Goal: Task Accomplishment & Management: Manage account settings

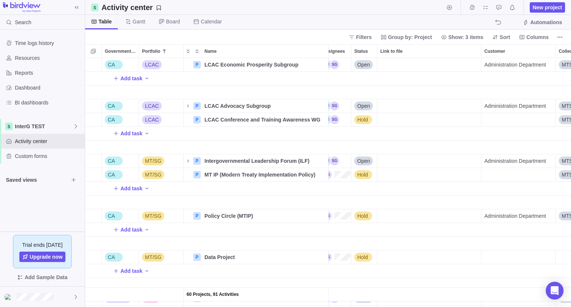
scroll to position [907, 418]
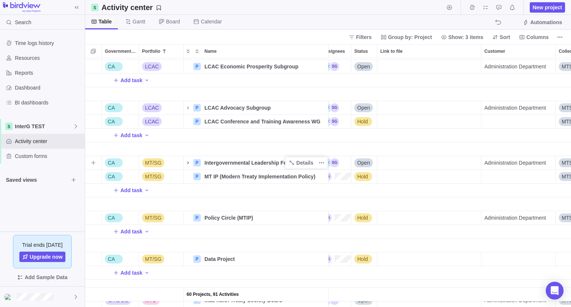
click at [187, 161] on icon "Name" at bounding box center [188, 163] width 6 height 6
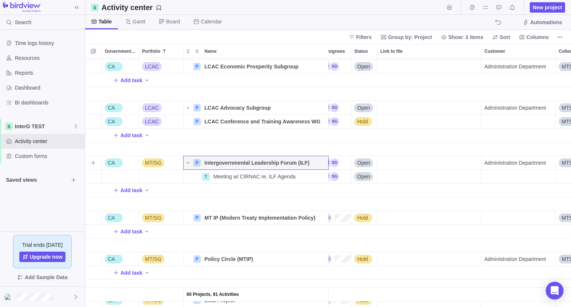
click at [360, 165] on span "Open" at bounding box center [363, 162] width 13 height 7
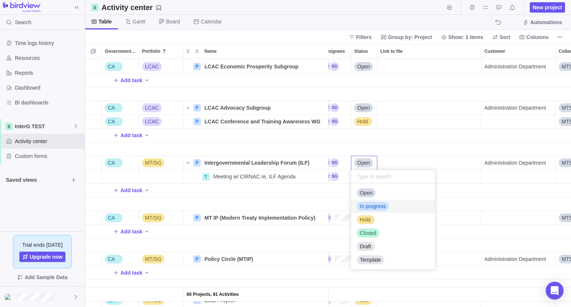
click at [379, 205] on span "In progress" at bounding box center [373, 206] width 26 height 7
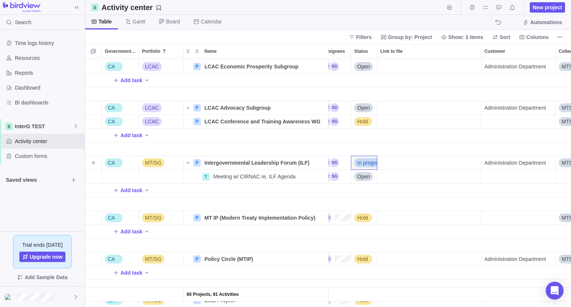
click at [435, 161] on div "Link to file" at bounding box center [430, 162] width 104 height 13
drag, startPoint x: 468, startPoint y: 165, endPoint x: 518, endPoint y: 161, distance: 50.0
click at [518, 161] on div "60 Projects, 91 Activities Toquaht Nation Internal P Internal - [DEMOGRAPHIC_DA…" at bounding box center [328, 182] width 486 height 249
click at [447, 163] on input "CIRNAC to rework the Draft Agenda based on MT/SG comments provided during meeti…" at bounding box center [429, 163] width 105 height 14
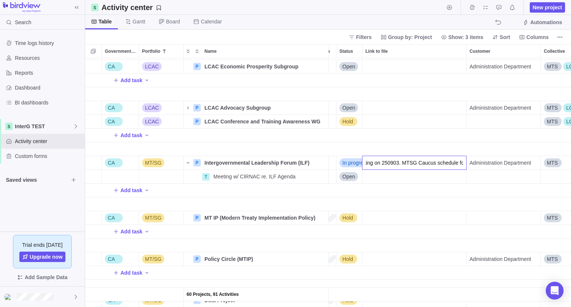
scroll to position [0, 443]
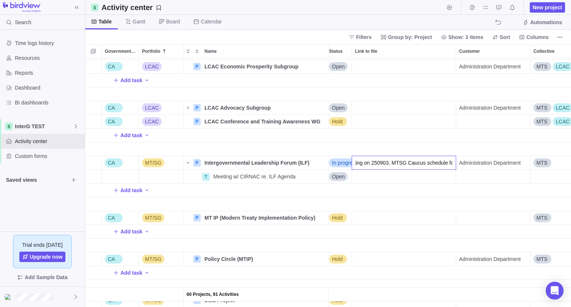
drag, startPoint x: 447, startPoint y: 163, endPoint x: 561, endPoint y: 155, distance: 114.1
click at [561, 155] on div "60 Projects, 91 Activities Toquaht Nation Internal P Internal - [DEMOGRAPHIC_DA…" at bounding box center [328, 182] width 486 height 249
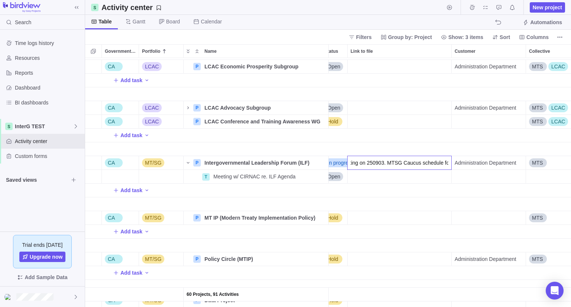
click at [398, 162] on input "CIRNAC to rework the Draft Agenda based on MT/SG comments provided during meeti…" at bounding box center [399, 163] width 105 height 14
click at [445, 163] on input "CIRNAC to rework the Draft Agenda based on MT/SG comments provided during meeti…" at bounding box center [399, 163] width 105 height 14
type input "CIRNAC to rework the Draft Agenda based on MT/SG comments provided during meeti…"
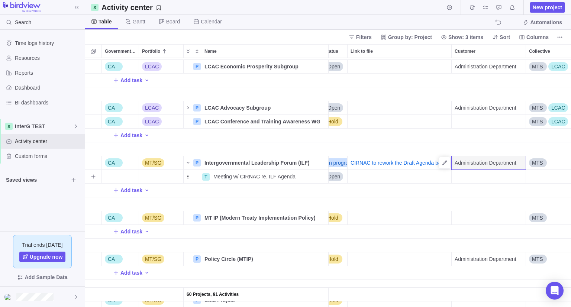
click at [413, 177] on div "Link to file" at bounding box center [400, 177] width 104 height 14
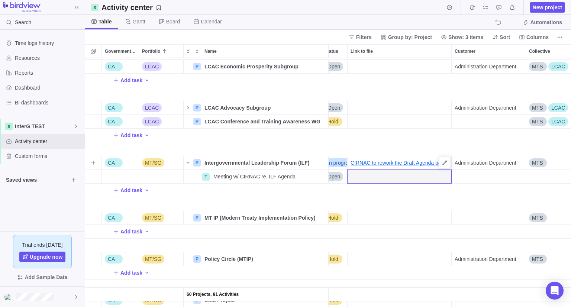
click at [413, 163] on link "CIRNAC to rework the Draft Agenda based on MT/SG comments provided during meeti…" at bounding box center [401, 162] width 101 height 7
click at [409, 161] on link "CIRNAC to rework the Draft Agenda based on MT/SG comments provided during meeti…" at bounding box center [401, 162] width 101 height 7
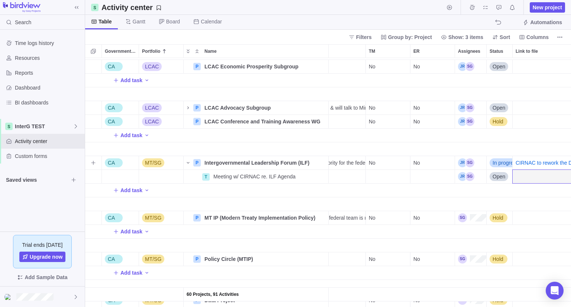
scroll to position [0, 283]
drag, startPoint x: 531, startPoint y: 162, endPoint x: 542, endPoint y: 179, distance: 19.9
click at [542, 179] on div "Link to file" at bounding box center [564, 177] width 104 height 14
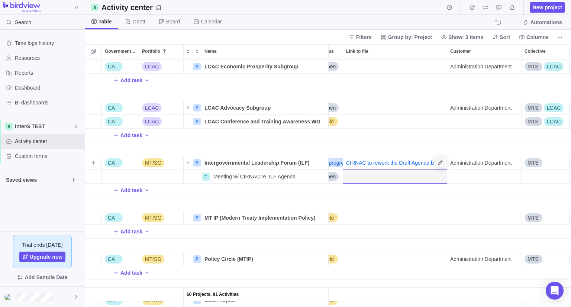
click at [439, 160] on icon "Link to file" at bounding box center [440, 163] width 6 height 6
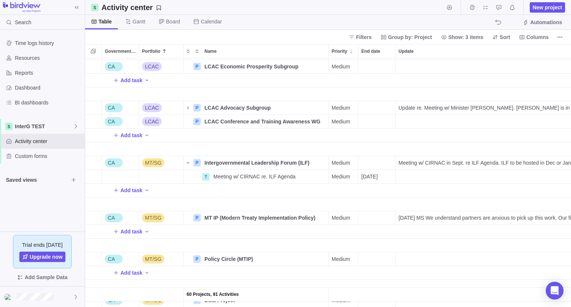
click at [430, 163] on div "60 Projects, 91 Activities Toquaht Nation Internal P Internal - [DEMOGRAPHIC_DA…" at bounding box center [328, 182] width 486 height 249
click at [430, 163] on span "Meeting w/ CIRNAC in Sept. re ILF Agenda. ILF to be hosted in Dec or Jan. MS: O…" at bounding box center [524, 162] width 250 height 7
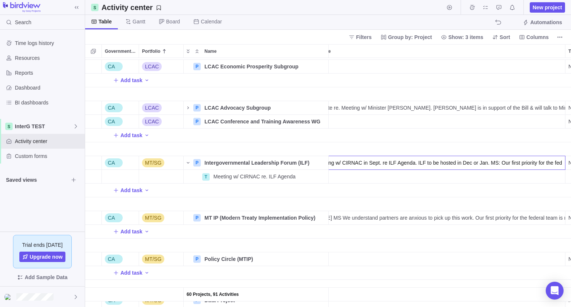
click at [429, 164] on input "Meeting w/ CIRNAC in Sept. re ILF Agenda. ILF to be hosted in Dec or Jan. MS: O…" at bounding box center [438, 163] width 253 height 14
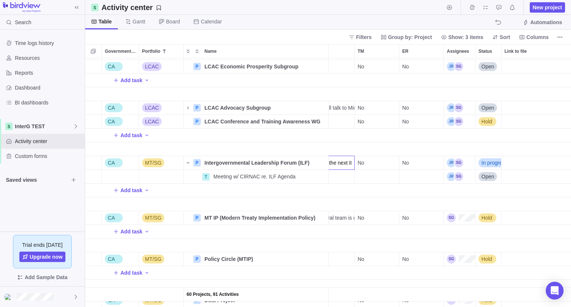
drag, startPoint x: 429, startPoint y: 164, endPoint x: 451, endPoint y: 166, distance: 22.8
click at [451, 166] on div "60 Projects, 91 Activities Toquaht Nation Internal P Internal - [DEMOGRAPHIC_DA…" at bounding box center [328, 182] width 486 height 249
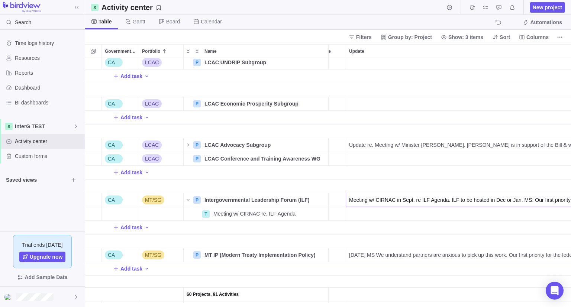
drag, startPoint x: 363, startPoint y: 194, endPoint x: 261, endPoint y: 200, distance: 102.5
click at [261, 200] on div "60 Projects, 91 Activities CA LCAC P LCAC UNDRIP Subgroup Details Medium No No …" at bounding box center [328, 182] width 486 height 249
click at [297, 200] on span "Details" at bounding box center [301, 200] width 31 height 10
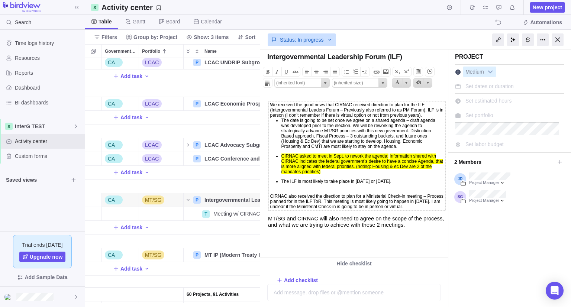
click at [326, 123] on td "We received the good news that CIRNAC received direction to plan for the ILF (I…" at bounding box center [357, 156] width 177 height 110
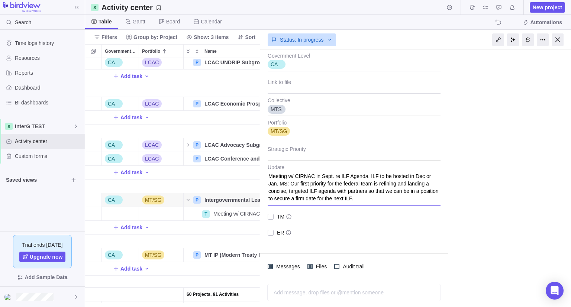
type textarea "x"
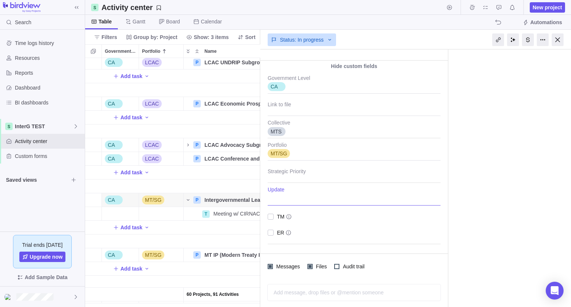
paste textarea "CIRNAC to rework the Draft Agenda based on MT/SG comments provided during meeti…"
type textarea "x"
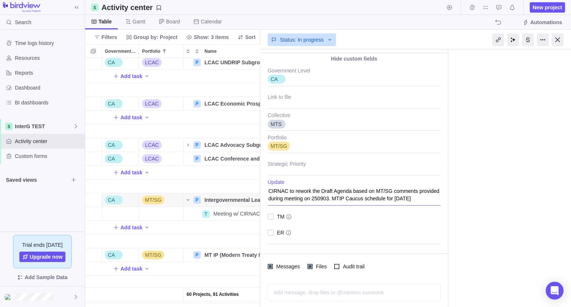
type textarea "CIRNAC to rework the Draft Agenda based on MT/SG comments provided during meeti…"
click at [270, 216] on div at bounding box center [271, 217] width 6 height 10
click at [421, 197] on textarea "CIRNAC to rework the Draft Agenda based on MT/SG comments provided during meeti…" at bounding box center [354, 192] width 173 height 26
click at [421, 198] on textarea "CIRNAC to rework the Draft Agenda based on MT/SG comments provided during meeti…" at bounding box center [354, 192] width 173 height 26
type textarea "x"
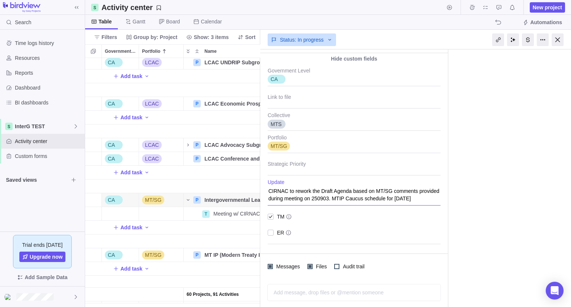
type textarea "CIRNAC to rework the Draft Agenda based on MT/SG comments provided during meeti…"
type textarea "x"
type textarea "CIRNAC to rework the Draft Agenda based on MT/SG comments provided during meeti…"
type textarea "x"
type textarea "CIRNAC to rework the Draft Agenda based on MT/SG comments provided during meeti…"
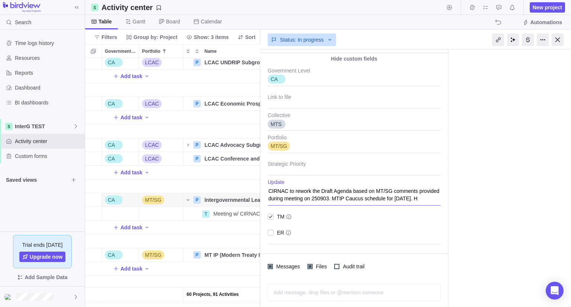
type textarea "x"
type textarea "CIRNAC to rework the Draft Agenda based on MT/SG comments provided during meeti…"
type textarea "x"
type textarea "CIRNAC to rework the Draft Agenda based on MT/SG comments provided during meeti…"
type textarea "x"
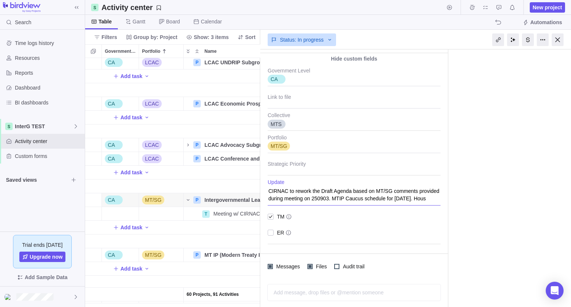
type textarea "CIRNAC to rework the Draft Agenda based on MT/SG comments provided during meeti…"
type textarea "x"
type textarea "CIRNAC to rework the Draft Agenda based on MT/SG comments provided during meeti…"
type textarea "x"
type textarea "CIRNAC to rework the Draft Agenda based on MT/SG comments provided during meeti…"
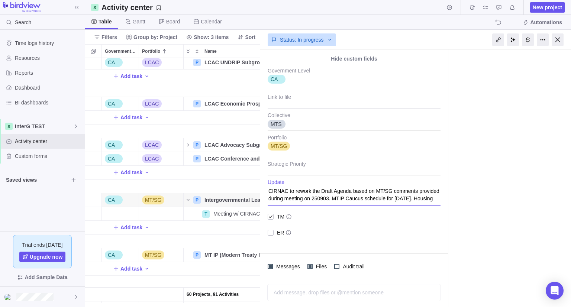
type textarea "x"
type textarea "CIRNAC to rework the Draft Agenda based on MT/SG comments provided during meeti…"
type textarea "x"
type textarea "CIRNAC to rework the Draft Agenda based on MT/SG comments provided during meeti…"
type textarea "x"
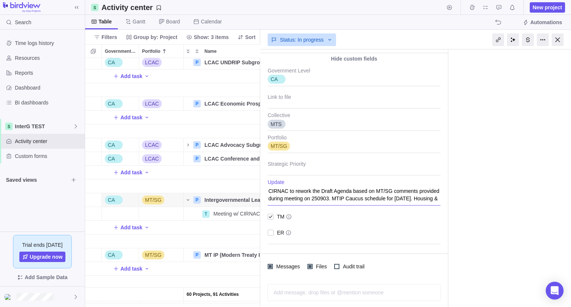
type textarea "CIRNAC to rework the Draft Agenda based on MT/SG comments provided during meeti…"
type textarea "x"
type textarea "CIRNAC to rework the Draft Agenda based on MT/SG comments provided during meeti…"
type textarea "x"
type textarea "CIRNAC to rework the Draft Agenda based on MT/SG comments provided during meeti…"
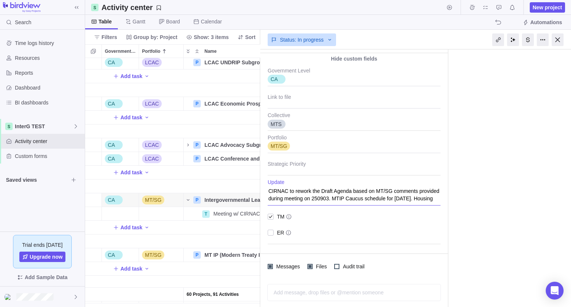
type textarea "x"
type textarea "CIRNAC to rework the Draft Agenda based on MT/SG comments provided during meeti…"
type textarea "x"
type textarea "CIRNAC to rework the Draft Agenda based on MT/SG comments provided during meeti…"
type textarea "x"
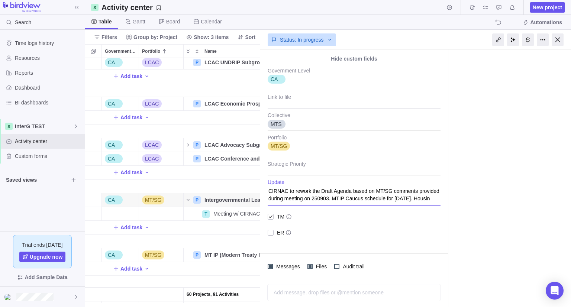
type textarea "CIRNAC to rework the Draft Agenda based on MT/SG comments provided during meeti…"
type textarea "x"
type textarea "CIRNAC to rework the Draft Agenda based on MT/SG comments provided during meeti…"
type textarea "x"
type textarea "CIRNAC to rework the Draft Agenda based on MT/SG comments provided during meeti…"
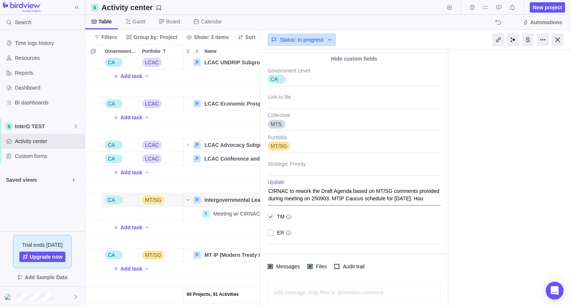
type textarea "x"
type textarea "CIRNAC to rework the Draft Agenda based on MT/SG comments provided during meeti…"
type textarea "x"
type textarea "CIRNAC to rework the Draft Agenda based on MT/SG comments provided during meeti…"
type textarea "x"
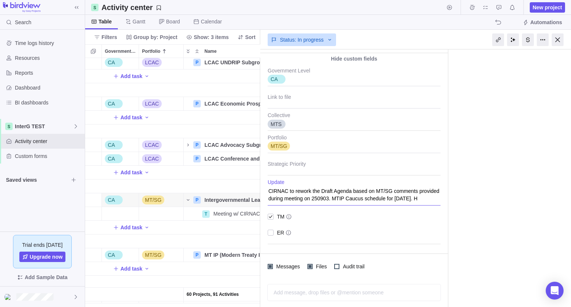
type textarea "CIRNAC to rework the Draft Agenda based on MT/SG comments provided during meeti…"
type textarea "x"
type textarea "CIRNAC to rework the Draft Agenda based on MT/SG comments provided during meeti…"
type textarea "x"
type textarea "CIRNAC to rework the Draft Agenda based on MT/SG comments provided during meeti…"
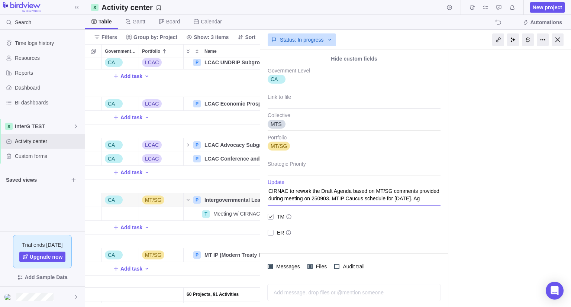
type textarea "x"
type textarea "CIRNAC to rework the Draft Agenda based on MT/SG comments provided during meeti…"
type textarea "x"
type textarea "CIRNAC to rework the Draft Agenda based on MT/SG comments provided during meeti…"
type textarea "x"
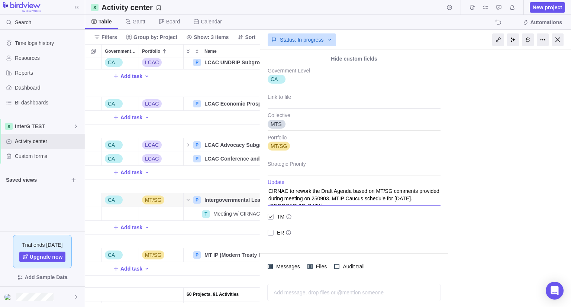
type textarea "CIRNAC to rework the Draft Agenda based on MT/SG comments provided during meeti…"
type textarea "x"
type textarea "CIRNAC to rework the Draft Agenda based on MT/SG comments provided during meeti…"
type textarea "x"
type textarea "CIRNAC to rework the Draft Agenda based on MT/SG comments provided during meeti…"
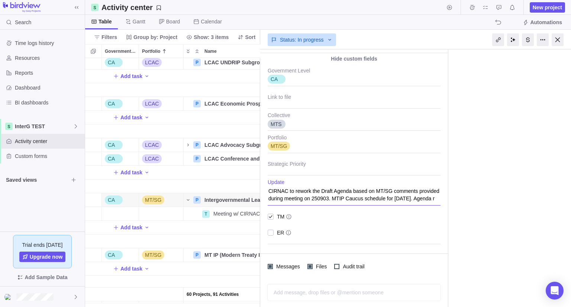
type textarea "x"
type textarea "CIRNAC to rework the Draft Agenda based on MT/SG comments provided during meeti…"
type textarea "x"
type textarea "CIRNAC to rework the Draft Agenda based on MT/SG comments provided during meeti…"
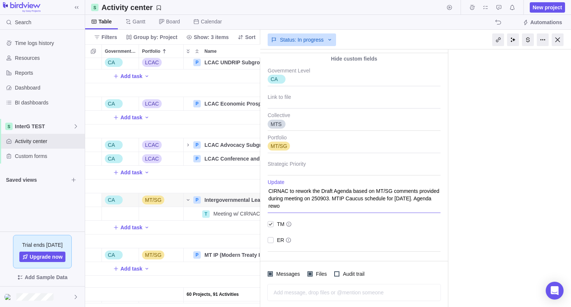
type textarea "x"
type textarea "CIRNAC to rework the Draft Agenda based on MT/SG comments provided during meeti…"
type textarea "x"
type textarea "CIRNAC to rework the Draft Agenda based on MT/SG comments provided during meeti…"
type textarea "x"
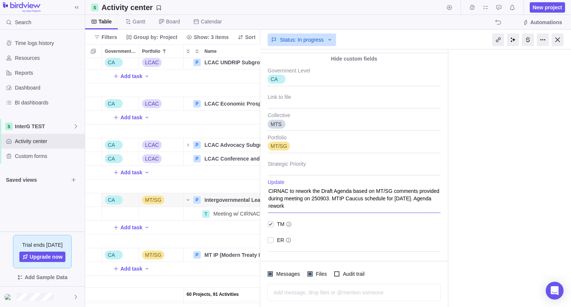
type textarea "CIRNAC to rework the Draft Agenda based on MT/SG comments provided during meeti…"
type textarea "x"
type textarea "CIRNAC to rework the Draft Agenda based on MT/SG comments provided during meeti…"
type textarea "x"
type textarea "CIRNAC to rework the Draft Agenda based on MT/SG comments provided during meeti…"
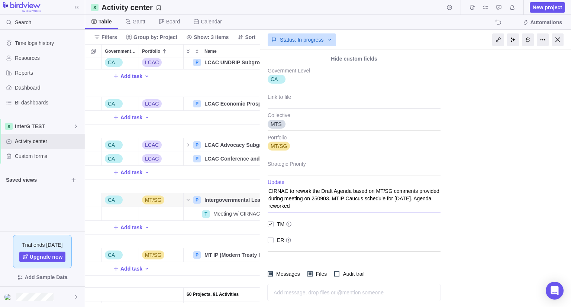
type textarea "x"
type textarea "CIRNAC to rework the Draft Agenda based on MT/SG comments provided during meeti…"
type textarea "x"
type textarea "CIRNAC to rework the Draft Agenda based on MT/SG comments provided during meeti…"
type textarea "x"
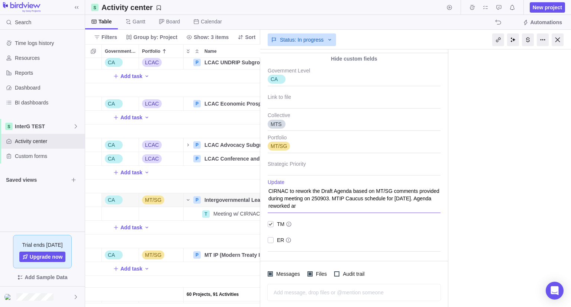
type textarea "CIRNAC to rework the Draft Agenda based on MT/SG comments provided during meeti…"
type textarea "x"
type textarea "CIRNAC to rework the Draft Agenda based on MT/SG comments provided during meeti…"
type textarea "x"
type textarea "CIRNAC to rework the Draft Agenda based on MT/SG comments provided during meeti…"
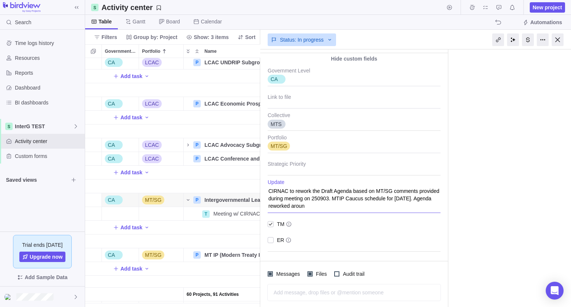
type textarea "x"
type textarea "CIRNAC to rework the Draft Agenda based on MT/SG comments provided during meeti…"
type textarea "x"
type textarea "CIRNAC to rework the Draft Agenda based on MT/SG comments provided during meeti…"
type textarea "x"
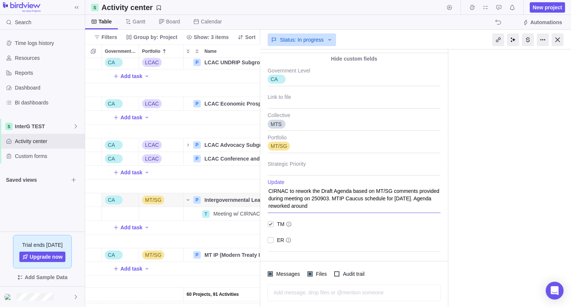
type textarea "CIRNAC to rework the Draft Agenda based on MT/SG comments provided during meeti…"
type textarea "x"
type textarea "CIRNAC to rework the Draft Agenda based on MT/SG comments provided during meeti…"
type textarea "x"
type textarea "CIRNAC to rework the Draft Agenda based on MT/SG comments provided during meeti…"
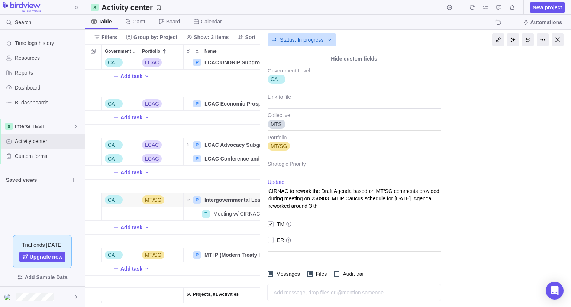
type textarea "x"
type textarea "CIRNAC to rework the Draft Agenda based on MT/SG comments provided during meeti…"
type textarea "x"
type textarea "CIRNAC to rework the Draft Agenda based on MT/SG comments provided during meeti…"
type textarea "x"
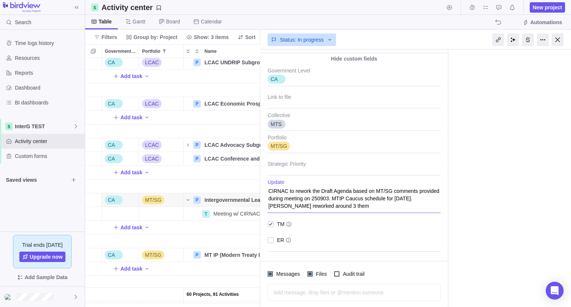
type textarea "CIRNAC to rework the Draft Agenda based on MT/SG comments provided during meeti…"
type textarea "x"
type textarea "CIRNAC to rework the Draft Agenda based on MT/SG comments provided during meeti…"
type textarea "x"
type textarea "CIRNAC to rework the Draft Agenda based on MT/SG comments provided during meeti…"
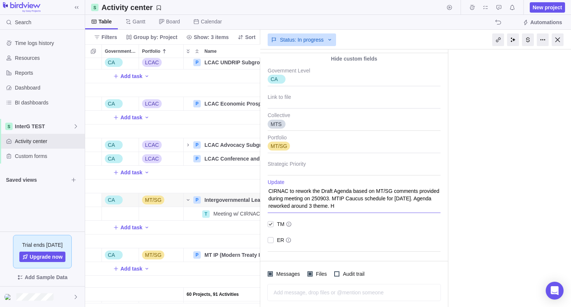
type textarea "x"
type textarea "CIRNAC to rework the Draft Agenda based on MT/SG comments provided during meeti…"
type textarea "x"
type textarea "CIRNAC to rework the Draft Agenda based on MT/SG comments provided during meeti…"
type textarea "x"
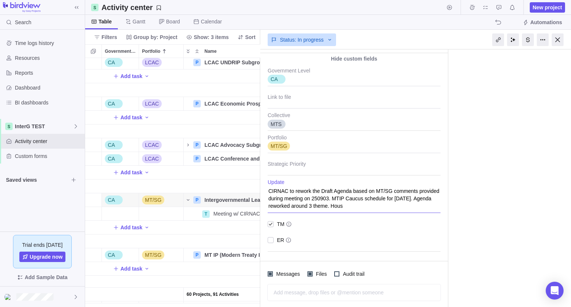
type textarea "CIRNAC to rework the Draft Agenda based on MT/SG comments provided during meeti…"
type textarea "x"
type textarea "CIRNAC to rework the Draft Agenda based on MT/SG comments provided during meeti…"
type textarea "x"
type textarea "CIRNAC to rework the Draft Agenda based on MT/SG comments provided during meeti…"
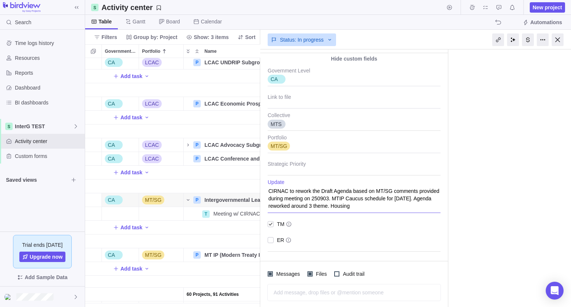
type textarea "x"
type textarea "CIRNAC to rework the Draft Agenda based on MT/SG comments provided during meeti…"
type textarea "x"
type textarea "CIRNAC to rework the Draft Agenda based on MT/SG comments provided during meeti…"
type textarea "x"
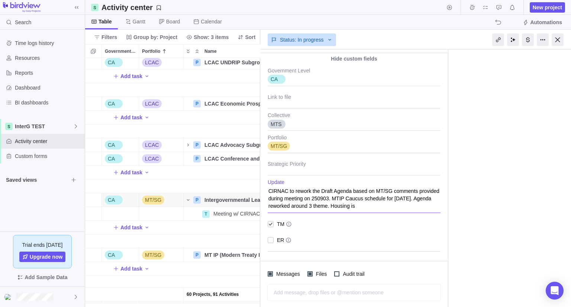
type textarea "CIRNAC to rework the Draft Agenda based on MT/SG comments provided during meeti…"
type textarea "x"
type textarea "CIRNAC to rework the Draft Agenda based on MT/SG comments provided during meeti…"
type textarea "x"
type textarea "CIRNAC to rework the Draft Agenda based on MT/SG comments provided during meeti…"
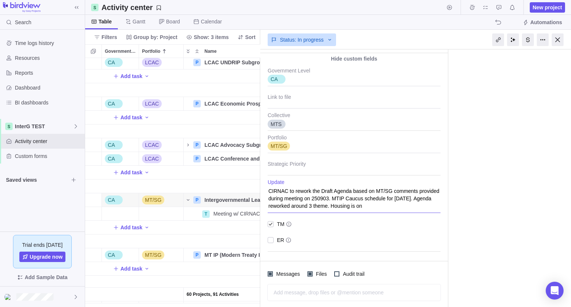
type textarea "x"
type textarea "CIRNAC to rework the Draft Agenda based on MT/SG comments provided during meeti…"
type textarea "x"
type textarea "CIRNAC to rework the Draft Agenda based on MT/SG comments provided during meeti…"
type textarea "x"
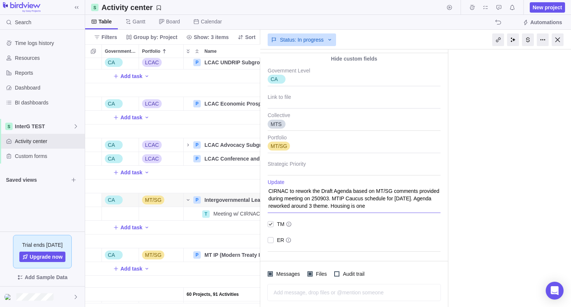
type textarea "CIRNAC to rework the Draft Agenda based on MT/SG comments provided during meeti…"
type textarea "x"
type textarea "CIRNAC to rework the Draft Agenda based on MT/SG comments provided during meeti…"
type textarea "x"
type textarea "CIRNAC to rework the Draft Agenda based on MT/SG comments provided during meeti…"
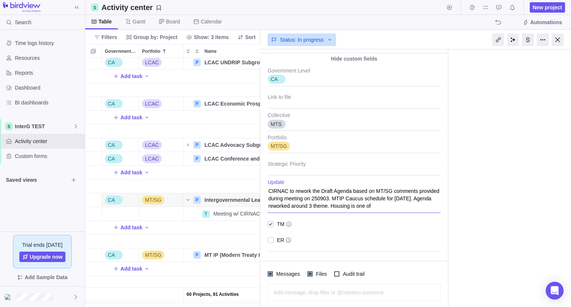
type textarea "x"
type textarea "CIRNAC to rework the Draft Agenda based on MT/SG comments provided during meeti…"
type textarea "x"
type textarea "CIRNAC to rework the Draft Agenda based on MT/SG comments provided during meeti…"
type textarea "x"
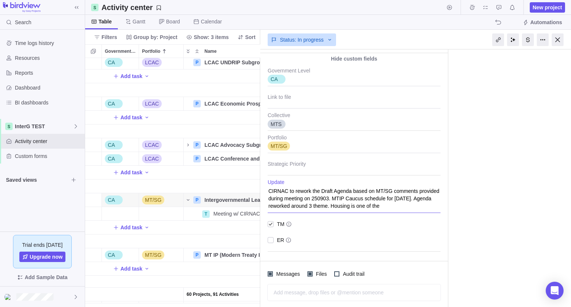
type textarea "CIRNAC to rework the Draft Agenda based on MT/SG comments provided during meeti…"
type textarea "x"
type textarea "CIRNAC to rework the Draft Agenda based on MT/SG comments provided during meeti…"
type textarea "x"
type textarea "CIRNAC to rework the Draft Agenda based on MT/SG comments provided during meeti…"
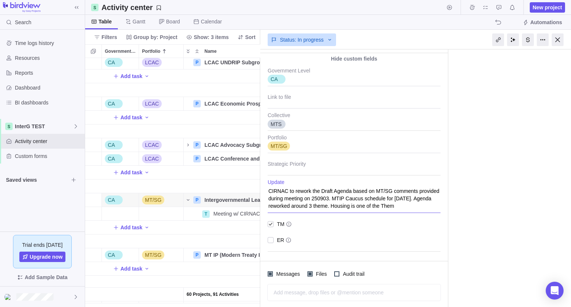
type textarea "x"
type textarea "CIRNAC to rework the Draft Agenda based on MT/SG comments provided during meeti…"
type textarea "x"
type textarea "CIRNAC to rework the Draft Agenda based on MT/SG comments provided during meeti…"
type textarea "x"
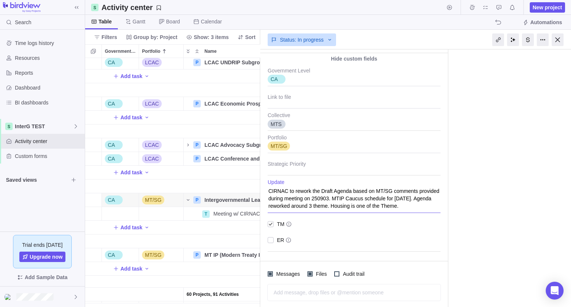
type textarea "CIRNAC to rework the Draft Agenda based on MT/SG comments provided during meeti…"
type textarea "x"
type textarea "CIRNAC to rework the Draft Agenda based on MT/SG comments provided during meeti…"
type textarea "x"
type textarea "CIRNAC to rework the Draft Agenda based on MT/SG comments provided during meeti…"
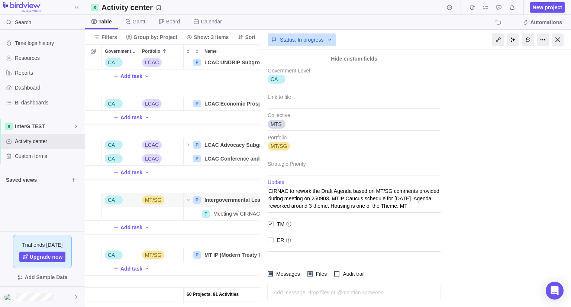
type textarea "x"
type textarea "CIRNAC to rework the Draft Agenda based on MT/SG comments provided during meeti…"
type textarea "x"
type textarea "CIRNAC to rework the Draft Agenda based on MT/SG comments provided during meeti…"
type textarea "x"
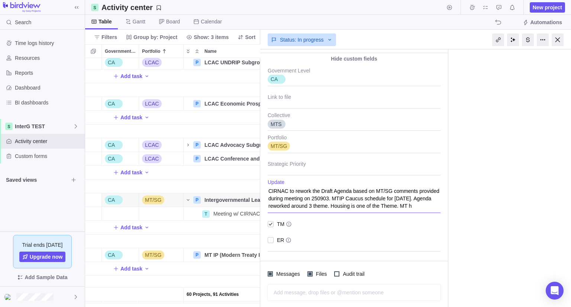
type textarea "CIRNAC to rework the Draft Agenda based on MT/SG comments provided during meeti…"
type textarea "x"
type textarea "CIRNAC to rework the Draft Agenda based on MT/SG comments provided during meeti…"
type textarea "x"
type textarea "CIRNAC to rework the Draft Agenda based on MT/SG comments provided during meeti…"
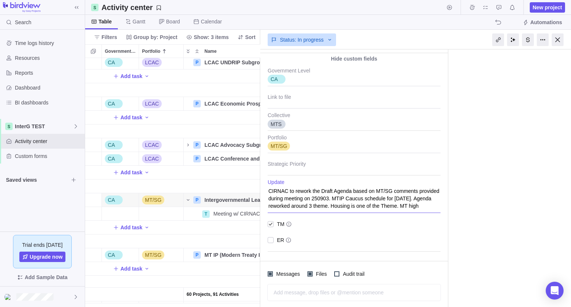
type textarea "x"
type textarea "CIRNAC to rework the Draft Agenda based on MT/SG comments provided during meeti…"
type textarea "x"
type textarea "CIRNAC to rework the Draft Agenda based on MT/SG comments provided during meeti…"
type textarea "x"
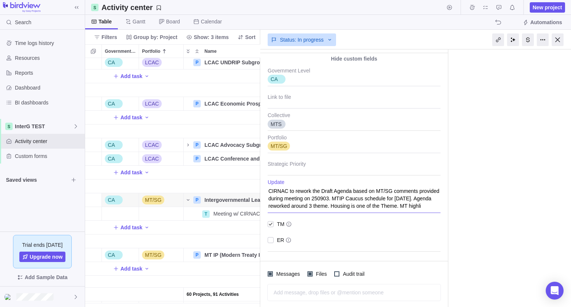
type textarea "CIRNAC to rework the Draft Agenda based on MT/SG comments provided during meeti…"
type textarea "x"
type textarea "CIRNAC to rework the Draft Agenda based on MT/SG comments provided during meeti…"
type textarea "x"
type textarea "CIRNAC to rework the Draft Agenda based on MT/SG comments provided during meeti…"
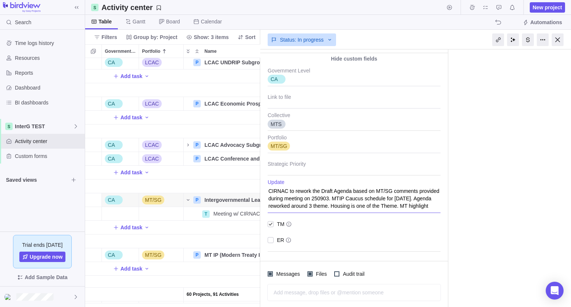
type textarea "x"
type textarea "CIRNAC to rework the Draft Agenda based on MT/SG comments provided during meeti…"
type textarea "x"
type textarea "CIRNAC to rework the Draft Agenda based on MT/SG comments provided during meeti…"
type textarea "x"
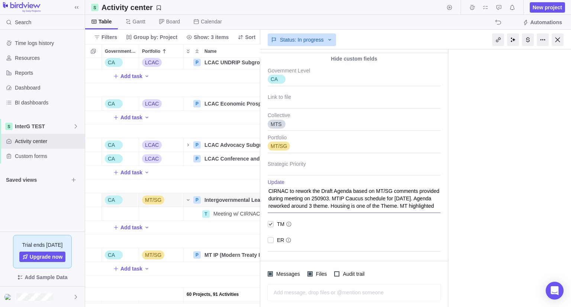
type textarea "CIRNAC to rework the Draft Agenda based on MT/SG comments provided during meeti…"
type textarea "x"
type textarea "CIRNAC to rework the Draft Agenda based on MT/SG comments provided during meeti…"
type textarea "x"
type textarea "CIRNAC to rework the Draft Agenda based on MT/SG comments provided during meeti…"
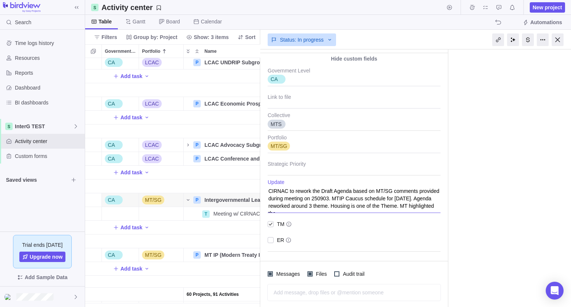
type textarea "x"
type textarea "CIRNAC to rework the Draft Agenda based on MT/SG comments provided during meeti…"
type textarea "x"
type textarea "CIRNAC to rework the Draft Agenda based on MT/SG comments provided during meeti…"
type textarea "x"
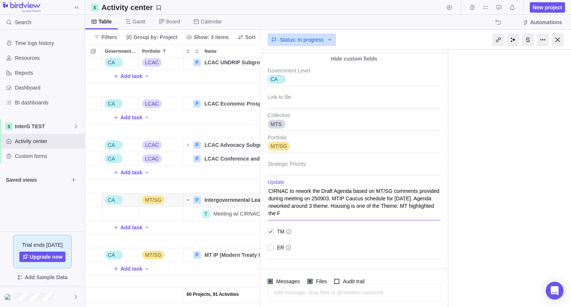
type textarea "CIRNAC to rework the Draft Agenda based on MT/SG comments provided during meeti…"
type textarea "x"
type textarea "CIRNAC to rework the Draft Agenda based on MT/SG comments provided during meeti…"
type textarea "x"
type textarea "CIRNAC to rework the Draft Agenda based on MT/SG comments provided during meeti…"
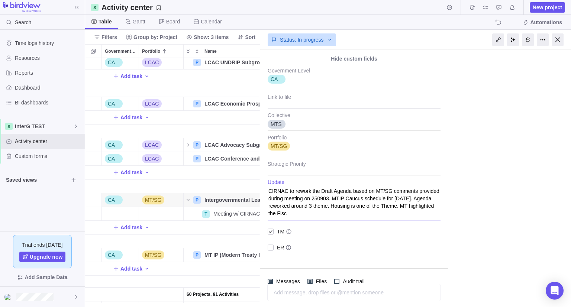
type textarea "x"
type textarea "CIRNAC to rework the Draft Agenda based on MT/SG comments provided during meeti…"
type textarea "x"
type textarea "CIRNAC to rework the Draft Agenda based on MT/SG comments provided during meeti…"
click at [309, 212] on textarea "CIRNAC to rework the Draft Agenda based on MT/SG comments provided during meeti…" at bounding box center [354, 199] width 173 height 41
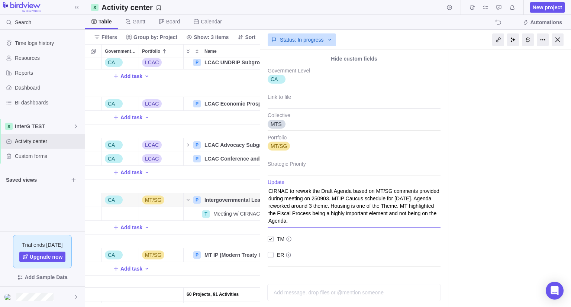
drag, startPoint x: 399, startPoint y: 205, endPoint x: 416, endPoint y: 225, distance: 26.4
click at [416, 225] on textarea "CIRNAC to rework the Draft Agenda based on MT/SG comments provided during meeti…" at bounding box center [354, 203] width 173 height 49
click at [415, 224] on textarea "CIRNAC to rework the Draft Agenda based on MT/SG comments provided during meeti…" at bounding box center [354, 203] width 173 height 49
click at [385, 222] on textarea "CIRNAC to rework the Draft Agenda based on MT/SG comments provided during meeti…" at bounding box center [354, 203] width 173 height 49
drag, startPoint x: 415, startPoint y: 198, endPoint x: 434, endPoint y: 230, distance: 37.3
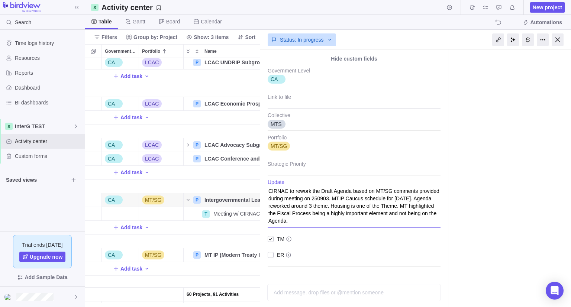
click at [434, 230] on div "CA Government Level Link to file MTS Collective MT/SG Portfolio Strategic Prior…" at bounding box center [354, 165] width 188 height 202
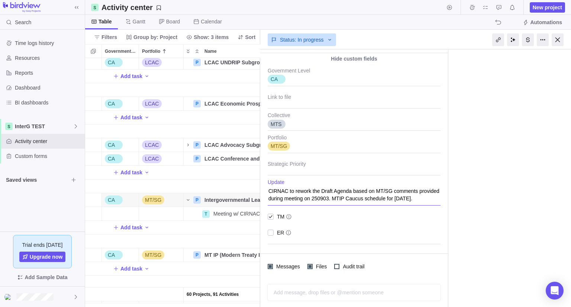
click at [269, 190] on textarea "CIRNAC to rework the Draft Agenda based on MT/SG comments provided during meeti…" at bounding box center [354, 192] width 173 height 26
paste textarea "Agenda reworked around 3 theme. Housing is one of the Theme. MT highlighted the…"
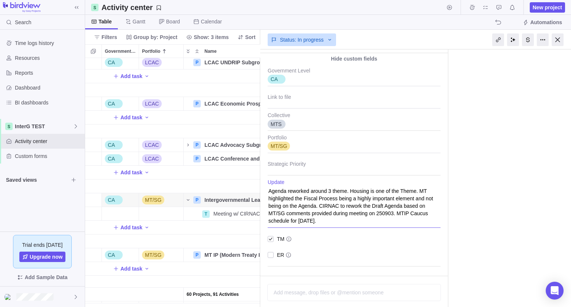
click at [268, 191] on textarea "Agenda reworked around 3 theme. Housing is one of the Theme. MT highlighted the…" at bounding box center [354, 203] width 173 height 49
click at [418, 222] on textarea "CIRNAC presented to reworked Agenda on 250903. Agenda reworked around 3 theme. …" at bounding box center [354, 203] width 173 height 49
click at [269, 191] on textarea "CIRNAC presented to reworked Agenda on 250903. Agenda reworked around 3 theme. …" at bounding box center [354, 203] width 173 height 49
click at [430, 221] on textarea "IFL: CIRNAC presented to reworked Agenda on 250903. Agenda reworked around 3 th…" at bounding box center [354, 203] width 173 height 49
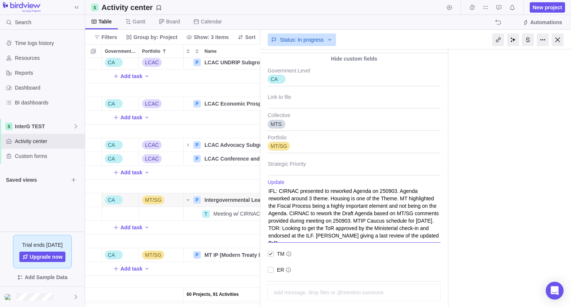
click at [320, 235] on textarea "IFL: CIRNAC presented to reworked Agenda on 250903. Agenda reworked around 3 th…" at bounding box center [354, 211] width 173 height 64
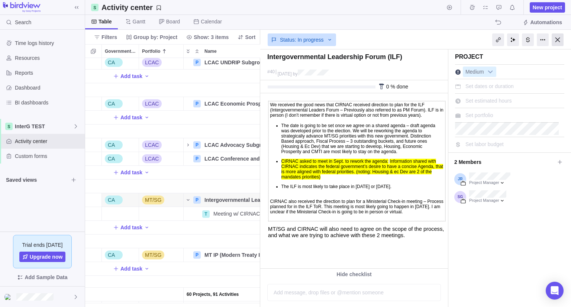
click at [558, 39] on div at bounding box center [558, 39] width 12 height 13
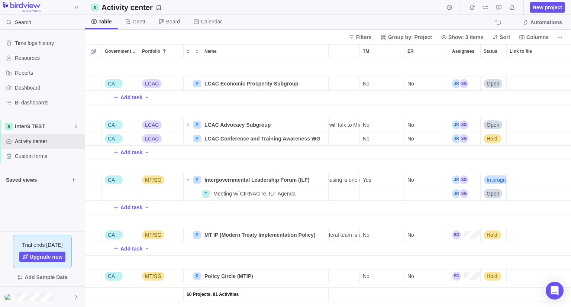
scroll to position [0, 296]
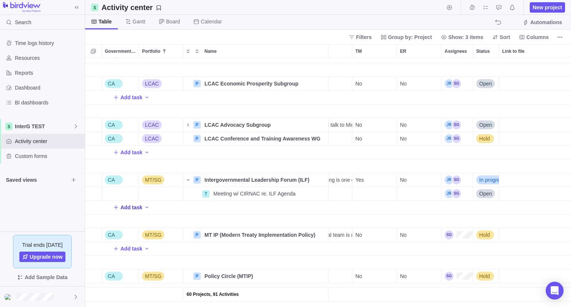
click at [121, 208] on span "Add task" at bounding box center [132, 207] width 22 height 7
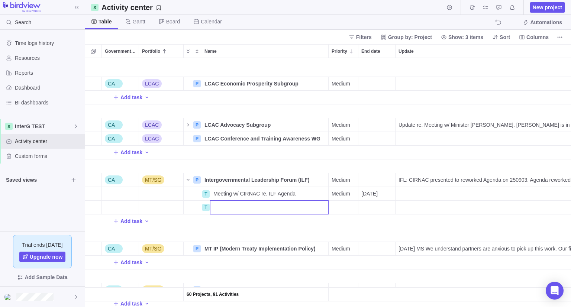
click at [262, 208] on input "Name" at bounding box center [269, 207] width 119 height 14
click at [270, 176] on div "60 Projects, 91 Activities Other Internal P TN Repatriation Details Medium RBCM…" at bounding box center [328, 182] width 486 height 249
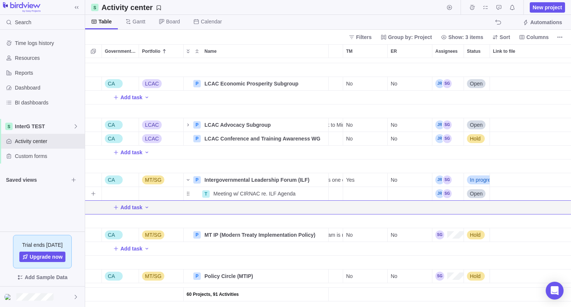
click at [484, 193] on div "Open" at bounding box center [476, 193] width 19 height 7
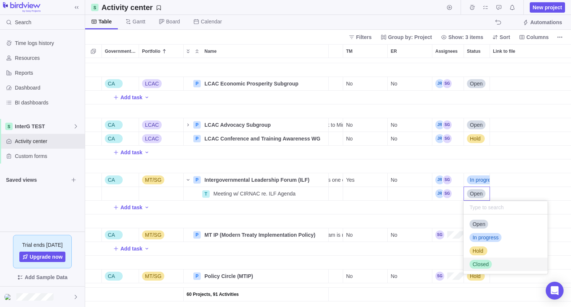
click at [494, 263] on div "Closed" at bounding box center [506, 264] width 84 height 13
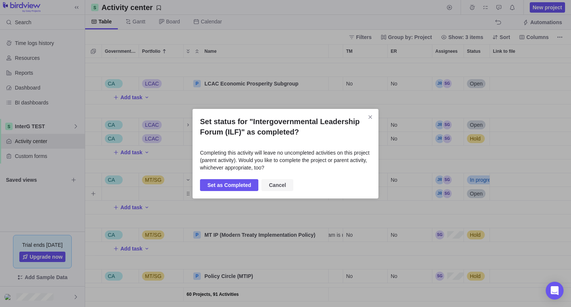
click at [275, 186] on span "Cancel" at bounding box center [277, 185] width 17 height 9
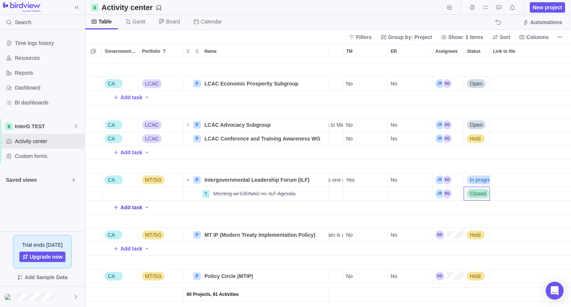
click at [129, 209] on span "Add task" at bounding box center [132, 207] width 22 height 7
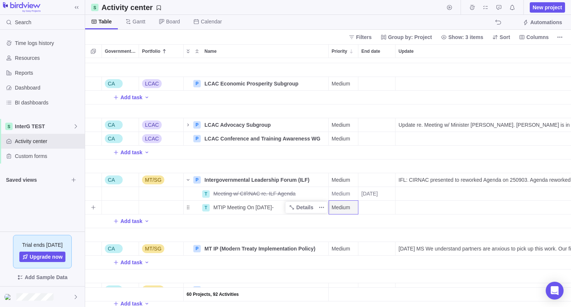
click at [272, 207] on span "MTIP Meeting On [DATE]-" at bounding box center [244, 207] width 60 height 7
click at [278, 207] on input "MTIP Meeting On [DATE]-" at bounding box center [269, 207] width 119 height 14
click at [372, 207] on div "End date" at bounding box center [377, 207] width 37 height 13
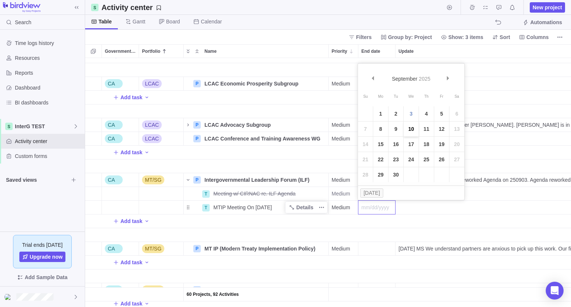
click at [409, 128] on link "10" at bounding box center [411, 129] width 15 height 15
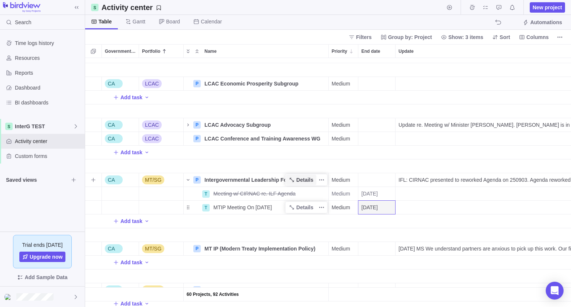
click at [302, 180] on span "Details" at bounding box center [304, 179] width 17 height 7
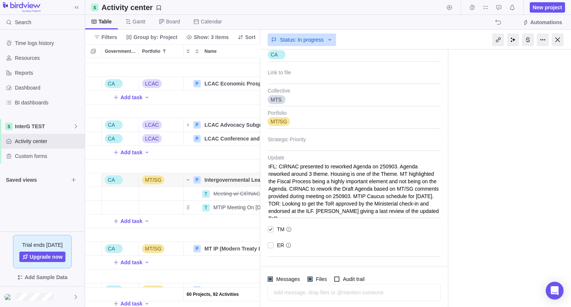
scroll to position [280, 0]
click at [404, 212] on textarea "IFL: CIRNAC presented to reworked Agenda on 250903. Agenda reworked around 3 th…" at bounding box center [354, 187] width 173 height 64
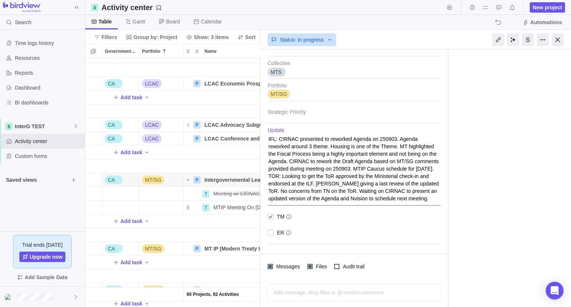
scroll to position [308, 0]
click at [556, 39] on div at bounding box center [558, 39] width 12 height 13
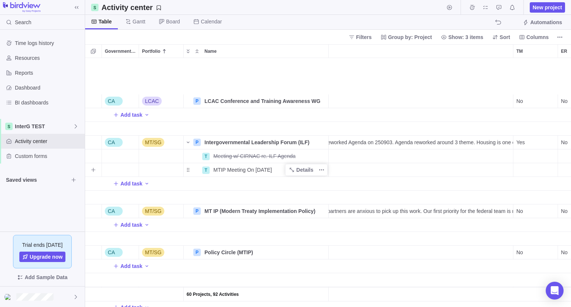
scroll to position [965, 135]
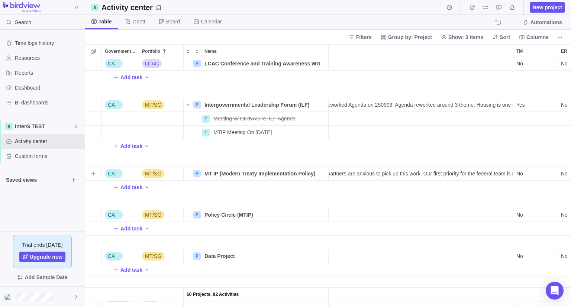
click at [371, 173] on span "[DATE] MS We understand partners are anxious to pick up this work. Our first pr…" at bounding box center [389, 173] width 250 height 7
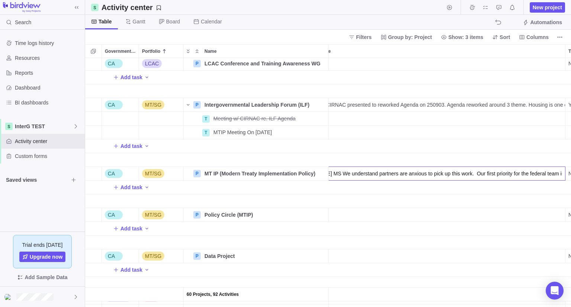
click at [237, 133] on div "60 Projects, 92 Activities CA LCAC P LCAC Conference and Training Awareness WG …" at bounding box center [328, 182] width 486 height 249
click at [237, 133] on span "MTIP Meeting On [DATE]" at bounding box center [243, 132] width 58 height 7
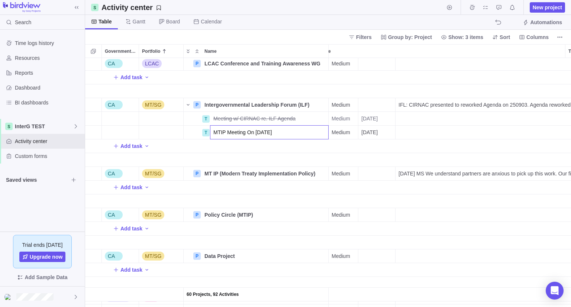
scroll to position [0, 0]
click at [229, 134] on input "MTIP Meeting On [DATE]" at bounding box center [269, 132] width 119 height 14
click at [229, 134] on input "MTIP Caucus Meeting On [DATE]" at bounding box center [269, 132] width 119 height 14
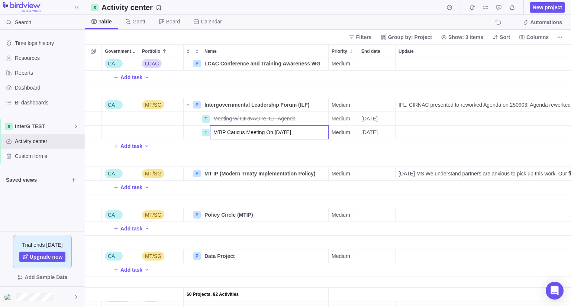
click at [136, 190] on div "60 Projects, 92 Activities CA LCAC P LCAC Conference and Training Awareness WG …" at bounding box center [328, 182] width 486 height 249
click at [133, 187] on span "Add task" at bounding box center [132, 187] width 22 height 7
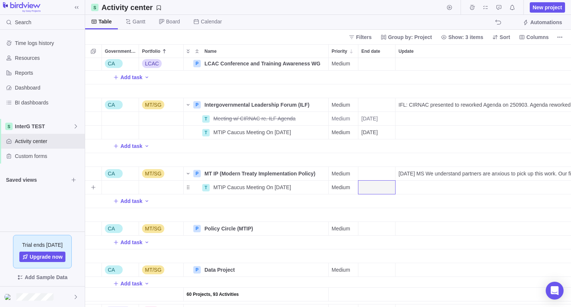
click at [376, 190] on div "End date" at bounding box center [377, 187] width 37 height 13
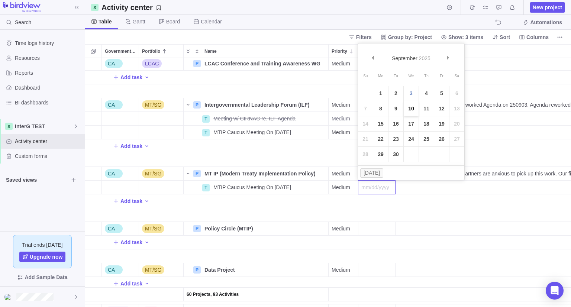
click at [410, 109] on link "10" at bounding box center [411, 108] width 15 height 15
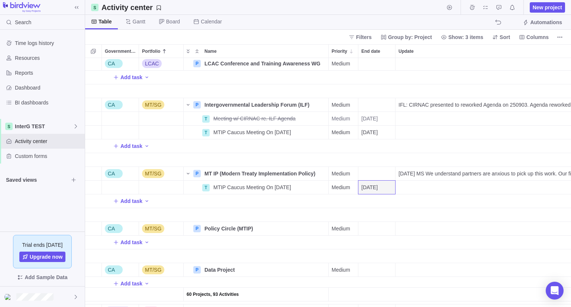
click at [405, 203] on div "Add task" at bounding box center [574, 201] width 978 height 13
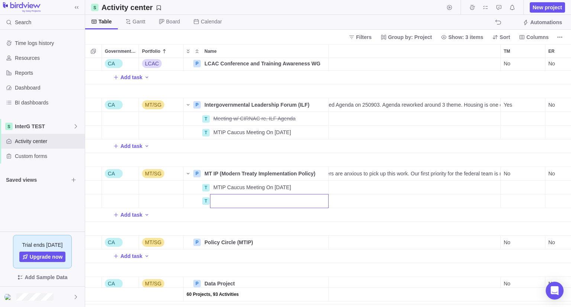
scroll to position [965, 164]
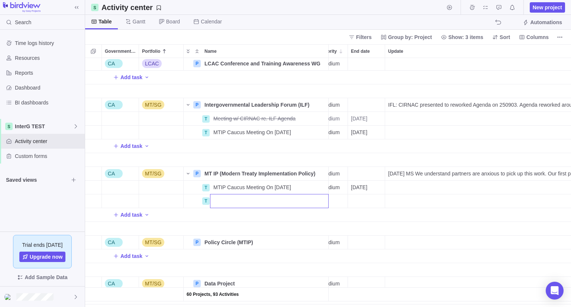
click at [398, 215] on div "60 Projects, 93 Activities CA LCAC P LCAC Conference and Training Awareness WG …" at bounding box center [328, 182] width 486 height 249
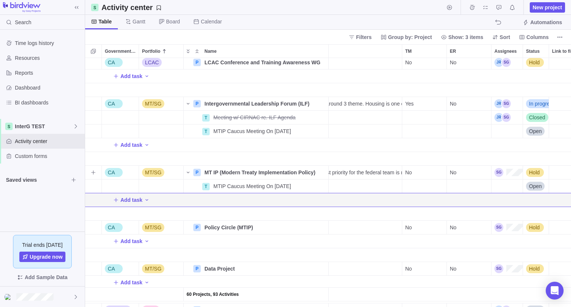
click at [426, 171] on div "No" at bounding box center [424, 172] width 44 height 13
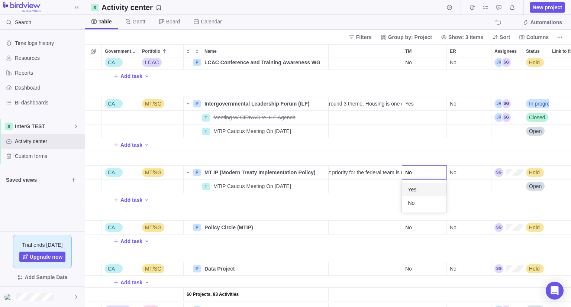
click at [420, 191] on div "Yes" at bounding box center [424, 189] width 44 height 13
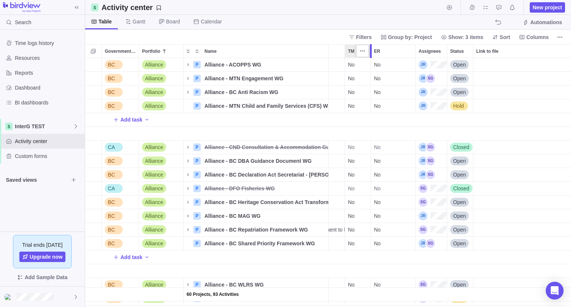
drag, startPoint x: 389, startPoint y: 52, endPoint x: 369, endPoint y: 54, distance: 20.5
click at [369, 54] on div at bounding box center [372, 51] width 6 height 14
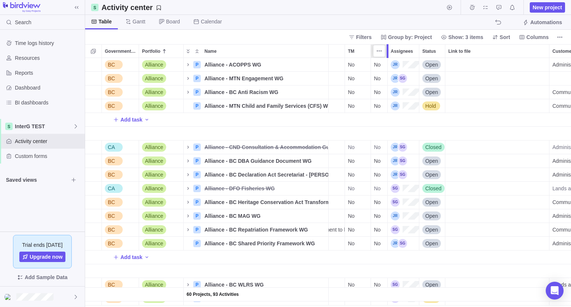
drag, startPoint x: 414, startPoint y: 52, endPoint x: 385, endPoint y: 52, distance: 29.0
click at [386, 52] on div at bounding box center [389, 51] width 6 height 14
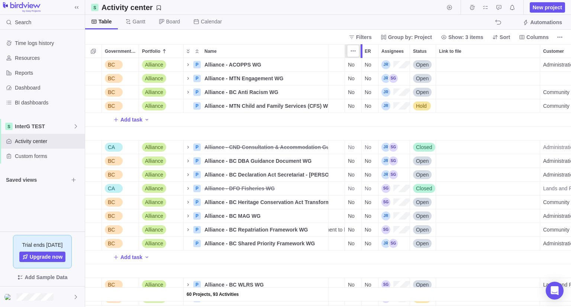
drag, startPoint x: 370, startPoint y: 53, endPoint x: 360, endPoint y: 53, distance: 10.4
click at [360, 53] on div at bounding box center [363, 51] width 6 height 14
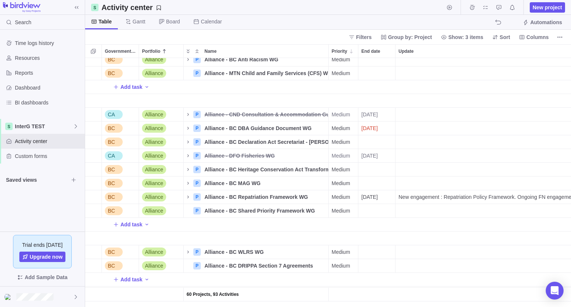
scroll to position [0, 0]
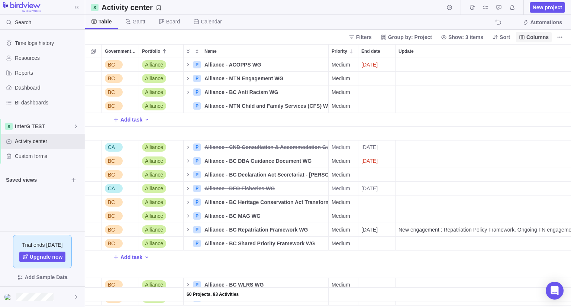
click at [537, 36] on span "Columns" at bounding box center [538, 36] width 22 height 7
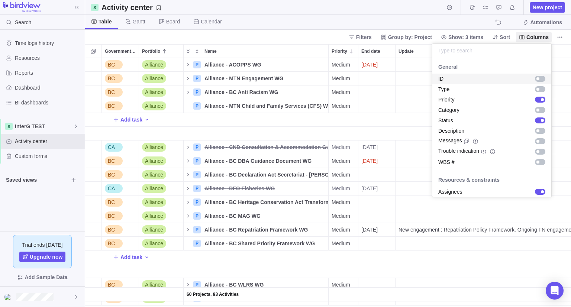
click at [536, 77] on div "grid" at bounding box center [540, 79] width 10 height 6
click at [404, 19] on body "Search Time logs history Resources Reports Dashboard BI dashboards InterG TEST …" at bounding box center [285, 153] width 571 height 307
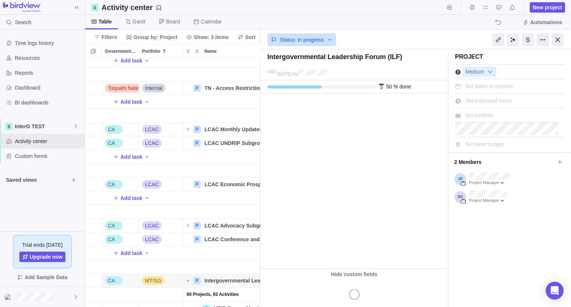
scroll to position [243, 170]
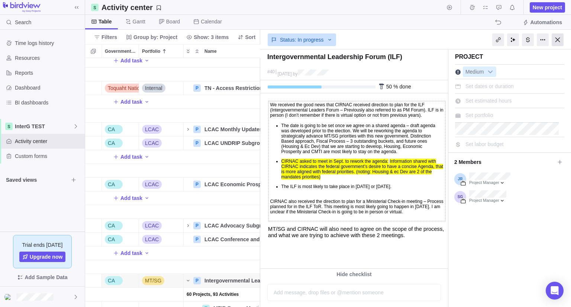
click at [556, 39] on div at bounding box center [558, 39] width 12 height 13
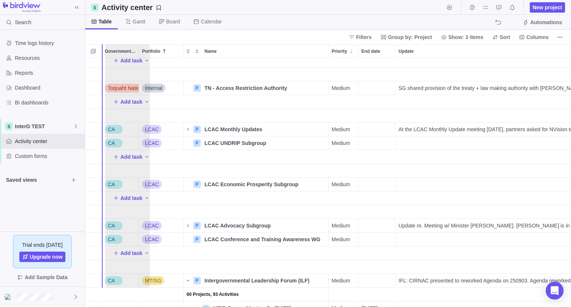
drag, startPoint x: 548, startPoint y: 46, endPoint x: 126, endPoint y: 56, distance: 421.6
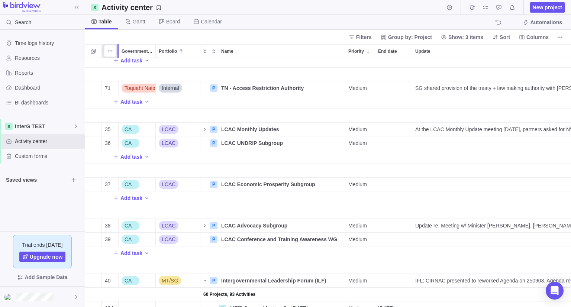
drag, startPoint x: 146, startPoint y: 52, endPoint x: 107, endPoint y: 47, distance: 39.0
click at [107, 47] on div "ID Government Level Portfolio Name Priority End date Update TM ER Assignees Sta…" at bounding box center [328, 175] width 486 height 263
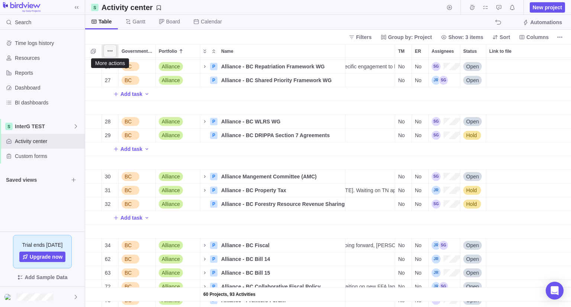
click at [112, 51] on icon "More actions" at bounding box center [110, 51] width 6 height 6
click at [128, 66] on span "Sort ascending" at bounding box center [137, 66] width 35 height 7
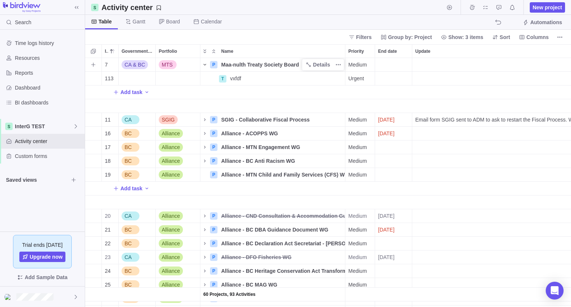
click at [205, 66] on icon "Name" at bounding box center [205, 65] width 6 height 6
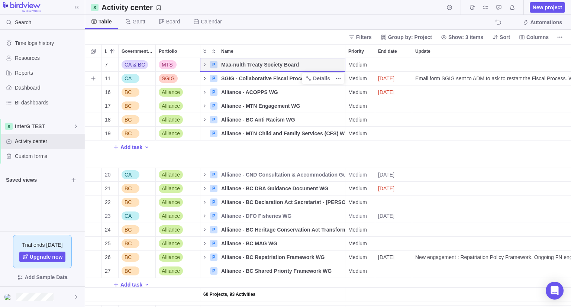
click at [205, 77] on icon "Name" at bounding box center [205, 79] width 6 height 6
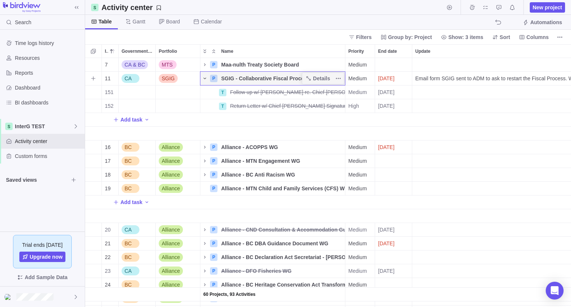
click at [205, 76] on icon "Name" at bounding box center [205, 79] width 6 height 6
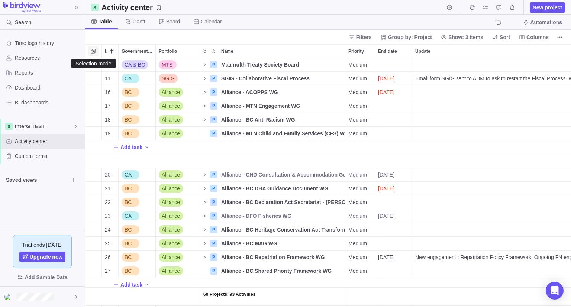
click at [93, 53] on icon "Selection mode" at bounding box center [93, 51] width 5 height 5
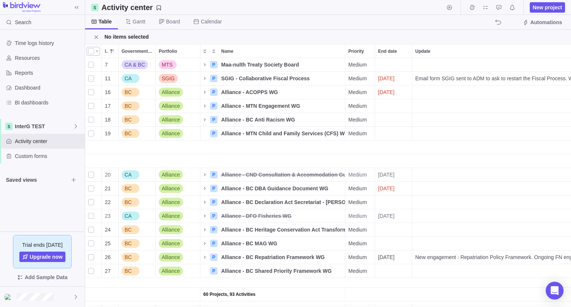
click at [91, 51] on div at bounding box center [91, 51] width 6 height 10
click at [108, 49] on icon "More actions" at bounding box center [110, 51] width 6 height 6
click at [124, 105] on span "Hide" at bounding box center [125, 102] width 11 height 7
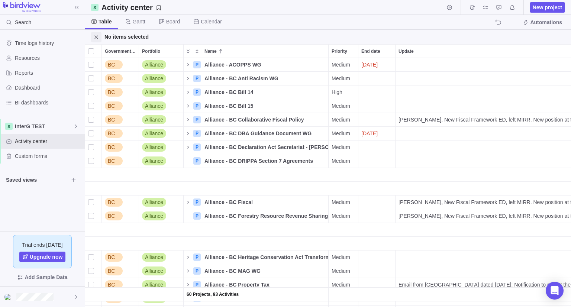
click at [97, 32] on span "Close" at bounding box center [96, 37] width 10 height 10
click at [94, 55] on span "Selection mode" at bounding box center [93, 51] width 10 height 10
click at [97, 52] on div at bounding box center [93, 51] width 13 height 9
click at [97, 51] on span at bounding box center [97, 52] width 3 height 2
click at [94, 38] on icon "Close" at bounding box center [96, 37] width 6 height 6
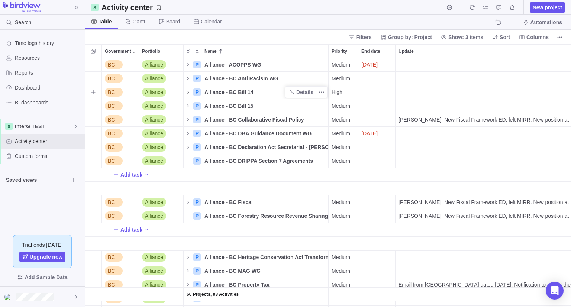
click at [186, 92] on icon "Name" at bounding box center [188, 92] width 6 height 6
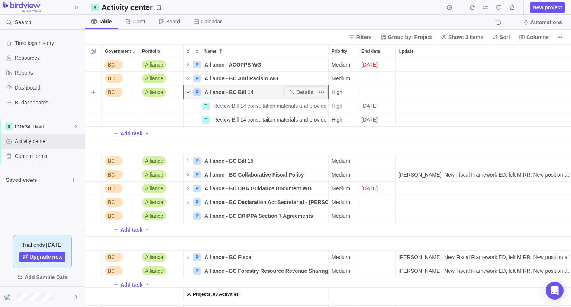
click at [185, 92] on icon "Name" at bounding box center [188, 92] width 6 height 6
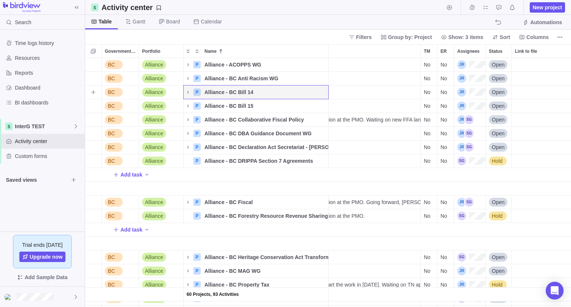
scroll to position [0, 229]
click at [447, 53] on icon "More actions" at bounding box center [445, 51] width 6 height 6
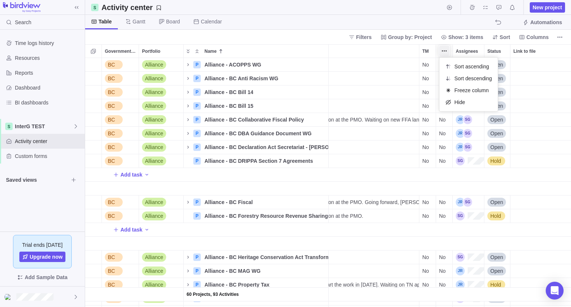
click at [429, 25] on body "Search Time logs history Resources Reports Dashboard BI dashboards InterG TEST …" at bounding box center [285, 153] width 571 height 307
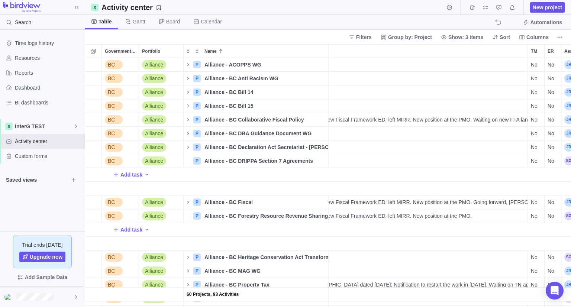
scroll to position [0, 118]
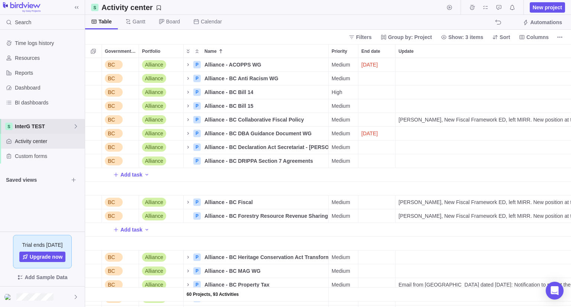
drag, startPoint x: 47, startPoint y: 132, endPoint x: 35, endPoint y: 124, distance: 14.8
click at [35, 124] on span "InterG TEST" at bounding box center [44, 126] width 58 height 7
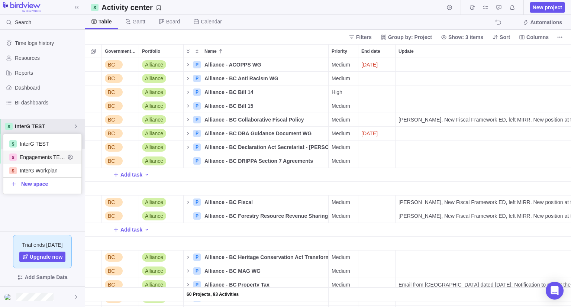
click at [35, 159] on span "Engagements TEST" at bounding box center [42, 157] width 45 height 7
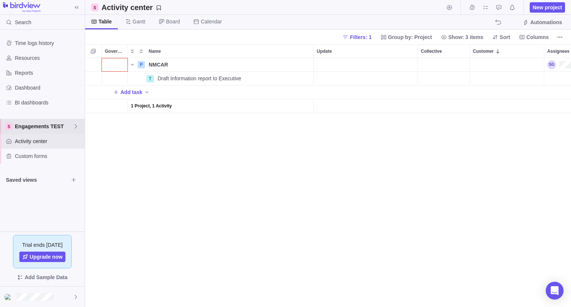
click at [33, 123] on span "Engagements TEST" at bounding box center [44, 126] width 58 height 7
click at [39, 146] on span "InterG TEST" at bounding box center [42, 143] width 45 height 7
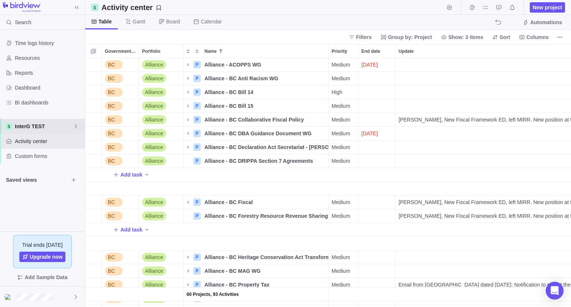
click at [71, 127] on span "InterG TEST" at bounding box center [44, 126] width 58 height 7
click at [68, 145] on icon "Edit space settings" at bounding box center [70, 143] width 5 height 5
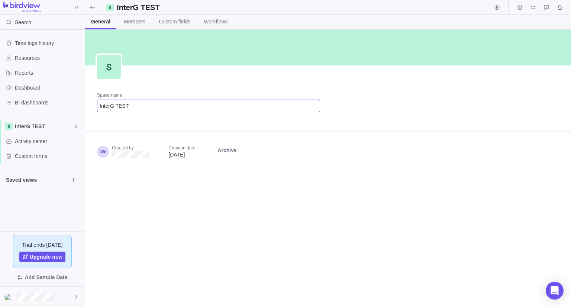
click at [161, 108] on input "InterG TEST" at bounding box center [208, 106] width 223 height 13
click at [119, 108] on input "InterG TEST" at bounding box center [208, 106] width 223 height 13
click at [76, 122] on div "InterG Projects" at bounding box center [42, 126] width 85 height 15
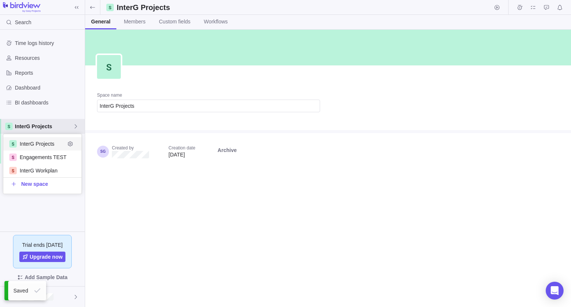
click at [39, 145] on span "InterG Projects" at bounding box center [42, 143] width 45 height 7
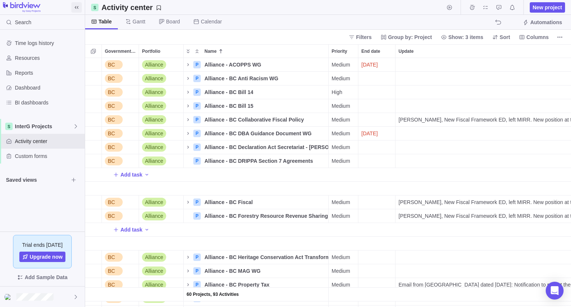
click at [78, 7] on icon at bounding box center [77, 7] width 6 height 6
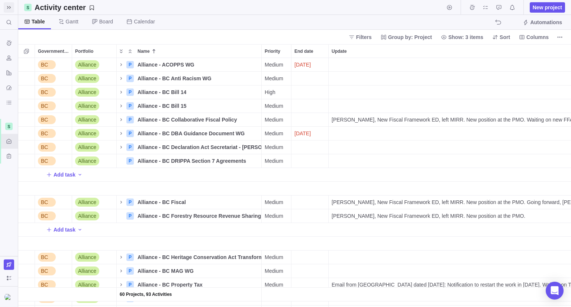
click at [10, 9] on icon at bounding box center [9, 7] width 6 height 6
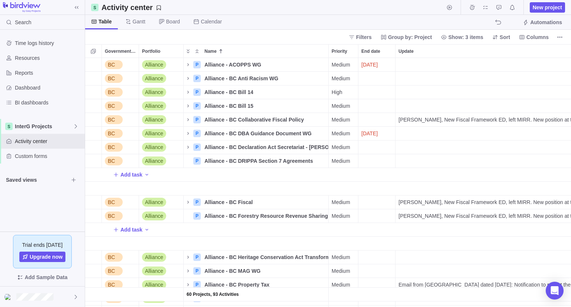
click at [179, 14] on div "Activity center New project" at bounding box center [328, 7] width 486 height 15
click at [170, 23] on span "Board" at bounding box center [173, 21] width 14 height 7
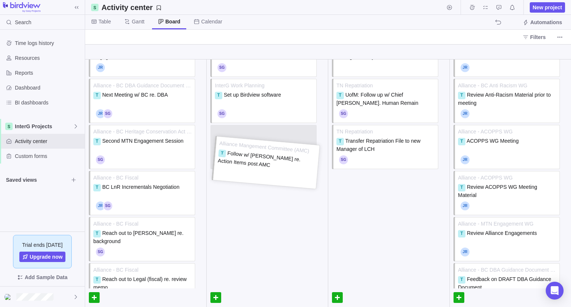
drag, startPoint x: 126, startPoint y: 180, endPoint x: 251, endPoint y: 150, distance: 128.3
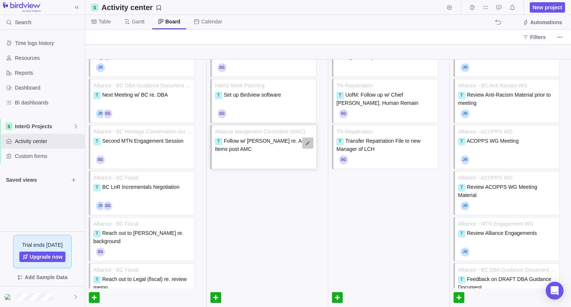
click at [303, 146] on div at bounding box center [307, 143] width 11 height 11
click at [251, 197] on div at bounding box center [267, 191] width 121 height 19
click at [242, 138] on span "Follow w/ [PERSON_NAME] re. Action Items post AMC" at bounding box center [264, 145] width 99 height 14
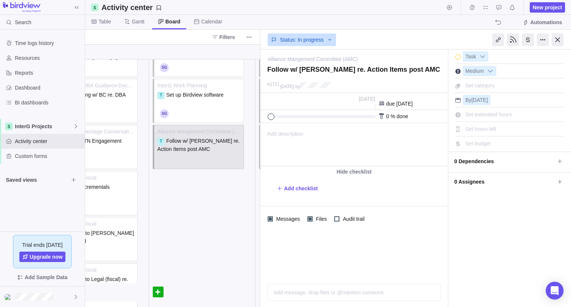
click at [486, 184] on span "0 Assignees" at bounding box center [505, 182] width 100 height 13
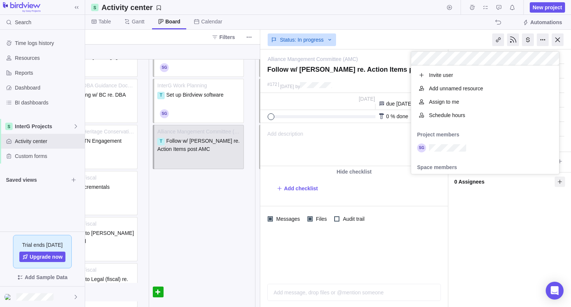
scroll to position [103, 142]
click at [448, 142] on div "grid" at bounding box center [485, 147] width 148 height 13
click at [488, 245] on div "Alliance Mangement Committee (AMC) — change Follow w/ [PERSON_NAME] re. Action …" at bounding box center [415, 178] width 311 height 258
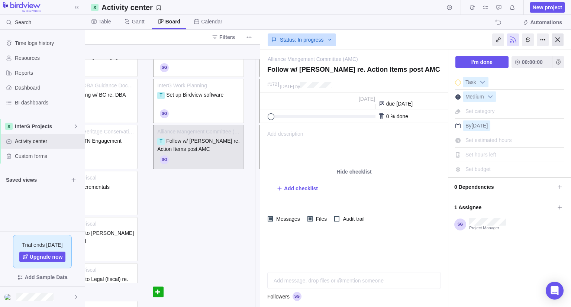
click at [559, 39] on div at bounding box center [558, 39] width 12 height 13
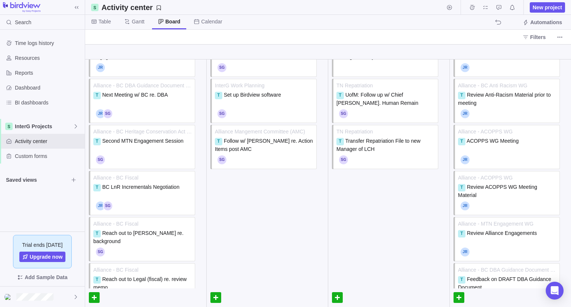
scroll to position [47, 0]
click at [259, 149] on div "T Follow w/ [PERSON_NAME] re. Action Items post AMC" at bounding box center [264, 144] width 99 height 15
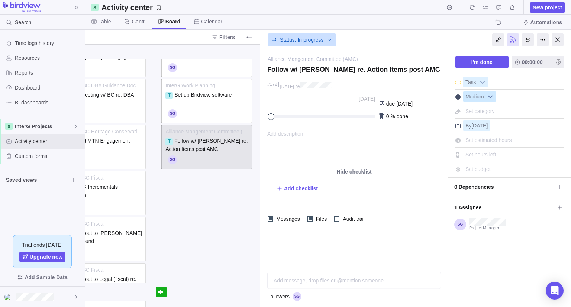
scroll to position [47, 42]
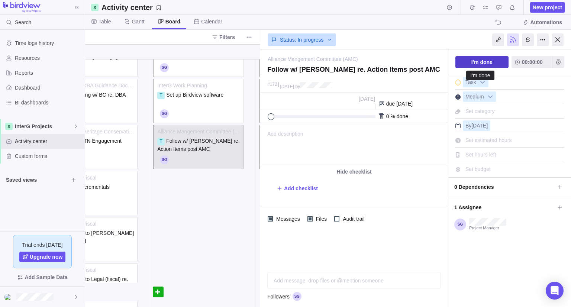
click at [477, 64] on span "I'm done" at bounding box center [482, 62] width 21 height 9
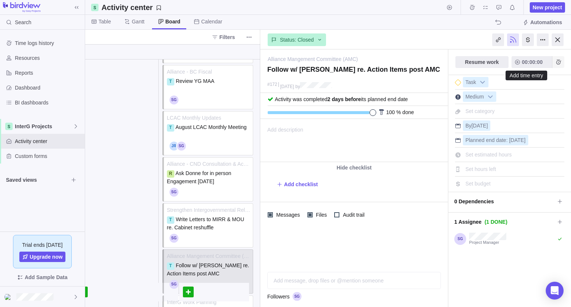
scroll to position [544, 254]
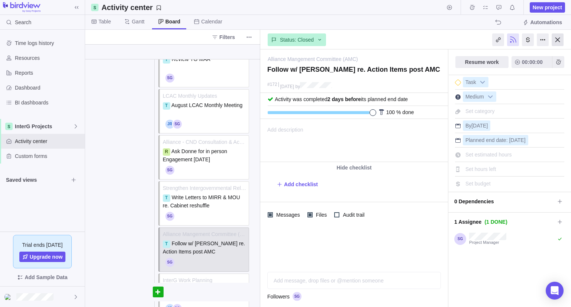
click at [555, 38] on div at bounding box center [558, 39] width 12 height 13
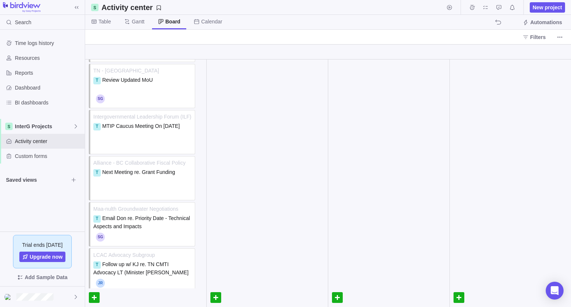
scroll to position [2108, 0]
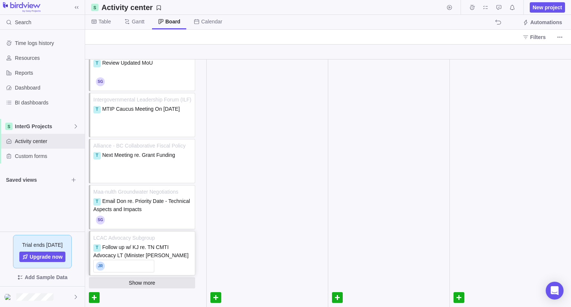
click at [143, 272] on div at bounding box center [123, 266] width 61 height 13
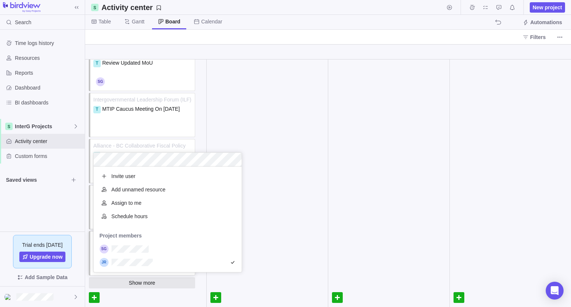
scroll to position [100, 142]
click at [314, 219] on div "Open Alliance - MTN Engagement WG T Follow up with [PERSON_NAME] re. Engagement…" at bounding box center [328, 184] width 486 height 248
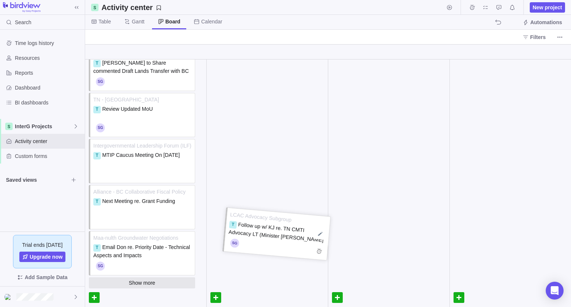
scroll to position [2062, 0]
drag, startPoint x: 134, startPoint y: 245, endPoint x: 261, endPoint y: 224, distance: 128.9
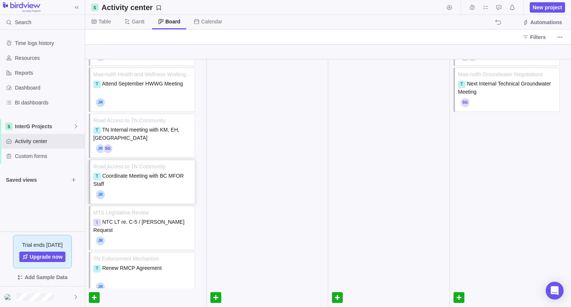
scroll to position [1580, 0]
click at [109, 148] on div at bounding box center [124, 149] width 56 height 9
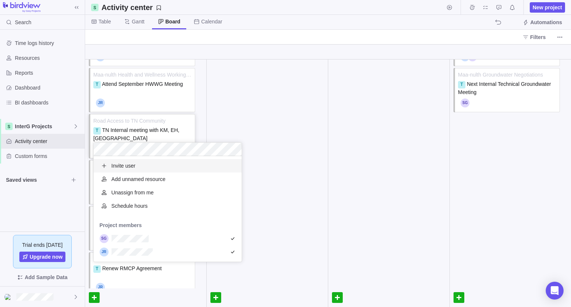
scroll to position [100, 142]
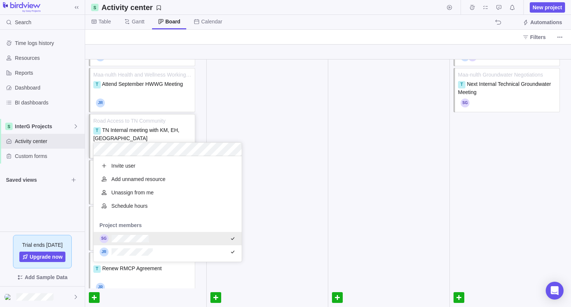
click at [216, 238] on div "grid" at bounding box center [168, 238] width 148 height 13
click at [154, 96] on div "Open Alliance - MTN Engagement WG T Follow up with [PERSON_NAME] re. Engagement…" at bounding box center [328, 184] width 486 height 248
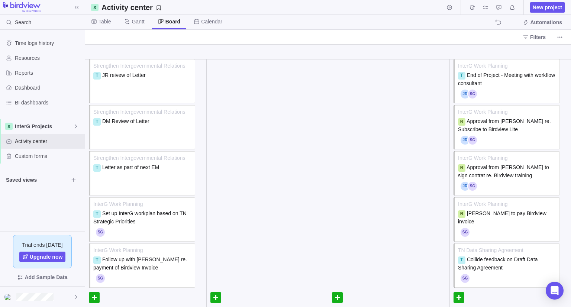
scroll to position [757, 0]
click at [166, 160] on span "Strengthen Intergovernmental Relations" at bounding box center [142, 158] width 99 height 7
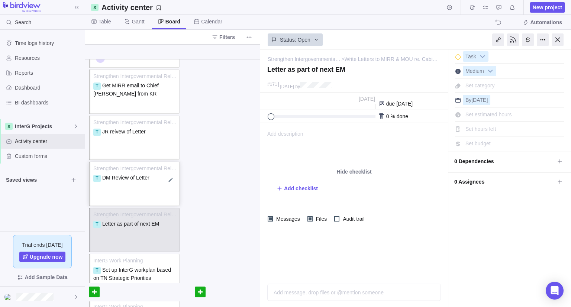
scroll to position [702, 0]
click at [171, 134] on div at bounding box center [170, 133] width 11 height 11
click at [169, 156] on div "Assign to" at bounding box center [134, 150] width 83 height 13
click at [173, 132] on div at bounding box center [170, 133] width 11 height 11
drag, startPoint x: 558, startPoint y: 42, endPoint x: 206, endPoint y: 139, distance: 364.9
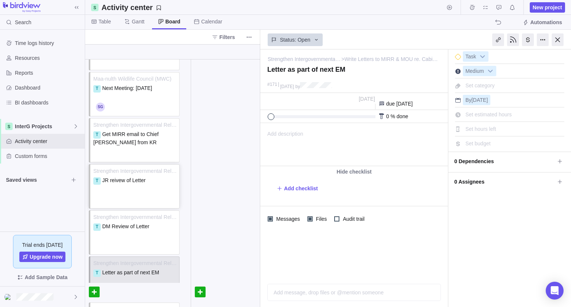
scroll to position [653, 0]
click at [121, 153] on div "Assign to" at bounding box center [124, 153] width 56 height 9
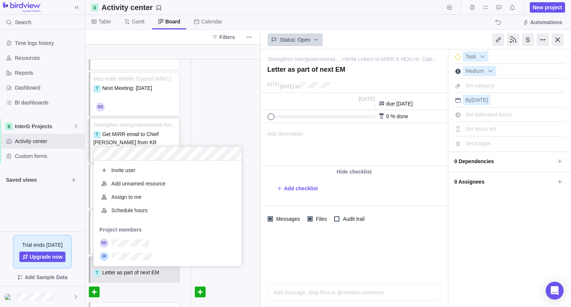
scroll to position [100, 142]
click at [154, 104] on div "Open Alliance - MTN Engagement WG T Follow up with [PERSON_NAME] re. Engagement…" at bounding box center [172, 184] width 175 height 248
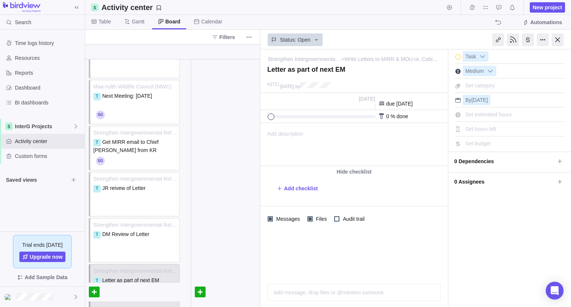
scroll to position [643, 0]
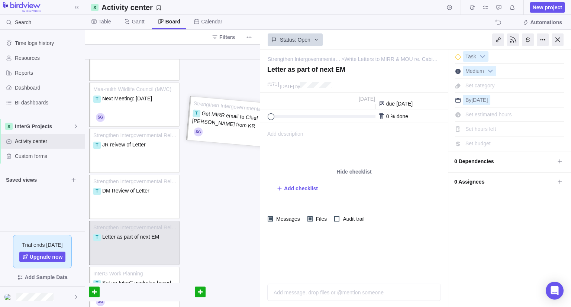
drag, startPoint x: 141, startPoint y: 140, endPoint x: 237, endPoint y: 109, distance: 101.2
click at [555, 42] on div at bounding box center [558, 39] width 12 height 13
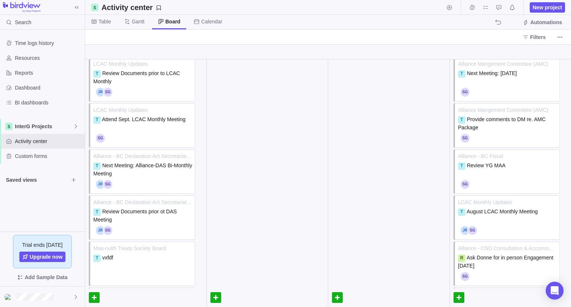
scroll to position [436, 0]
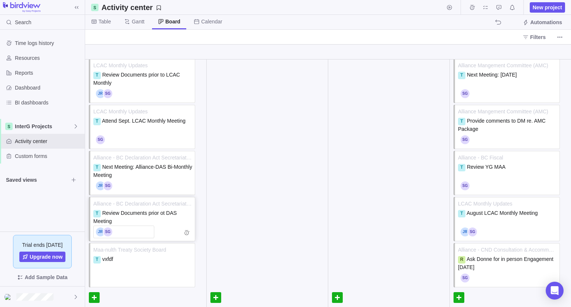
click at [97, 232] on div at bounding box center [124, 232] width 56 height 9
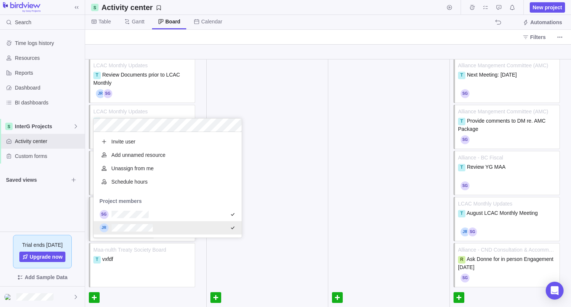
scroll to position [100, 142]
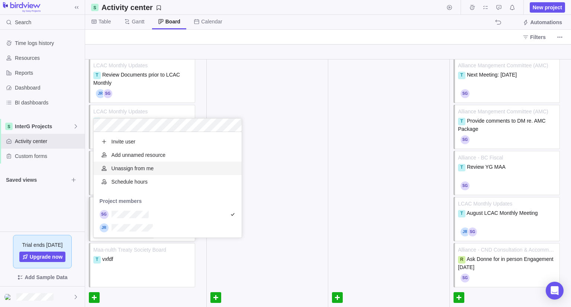
click at [200, 49] on div "Open Alliance - MTN Engagement WG T Follow up with [PERSON_NAME] re. Engagement…" at bounding box center [328, 175] width 486 height 263
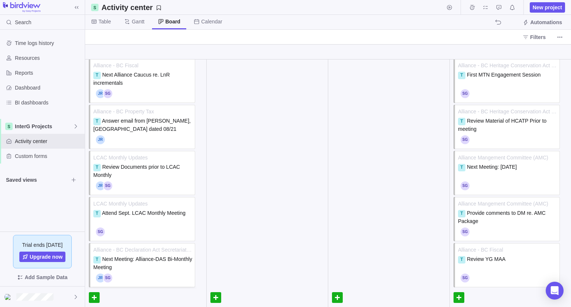
scroll to position [342, 0]
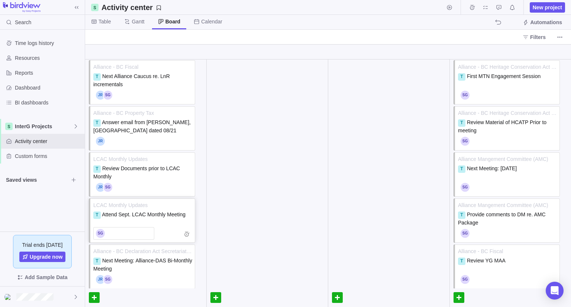
click at [111, 235] on div at bounding box center [124, 233] width 56 height 9
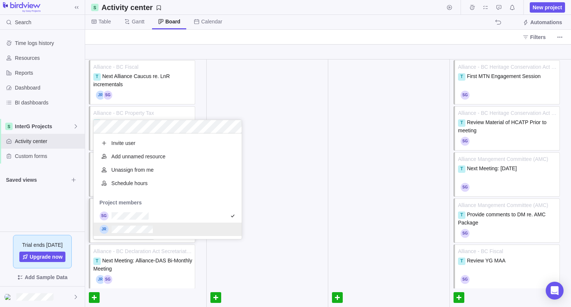
scroll to position [100, 142]
click at [174, 228] on div "grid" at bounding box center [168, 229] width 148 height 13
click at [211, 84] on div "Open Alliance - MTN Engagement WG T Follow up with [PERSON_NAME] re. Engagement…" at bounding box center [328, 184] width 486 height 248
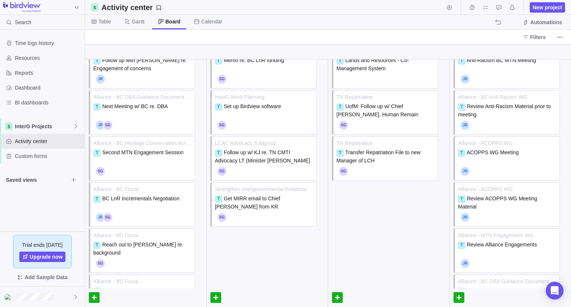
scroll to position [0, 0]
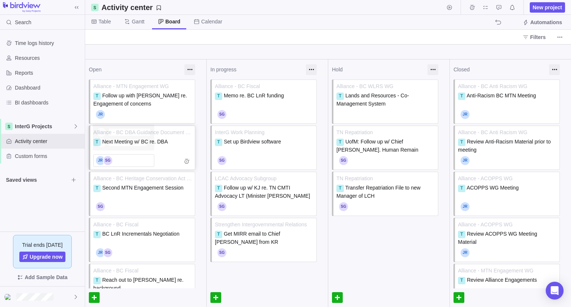
click at [151, 160] on div at bounding box center [124, 160] width 56 height 9
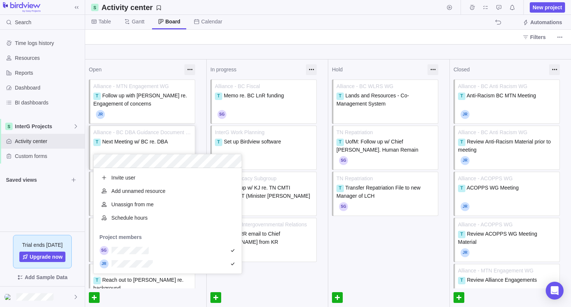
scroll to position [100, 142]
click at [65, 228] on body "Search Time logs history Resources Reports Dashboard BI dashboards InterG Proje…" at bounding box center [285, 153] width 571 height 307
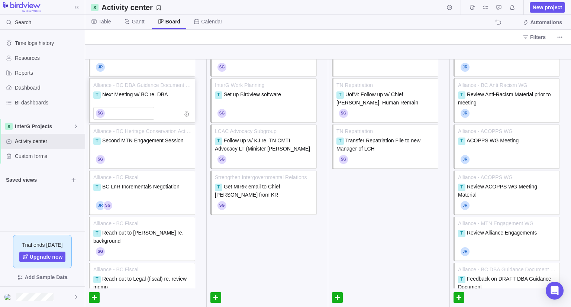
scroll to position [48, 0]
click at [130, 23] on span "Gantt" at bounding box center [134, 22] width 32 height 15
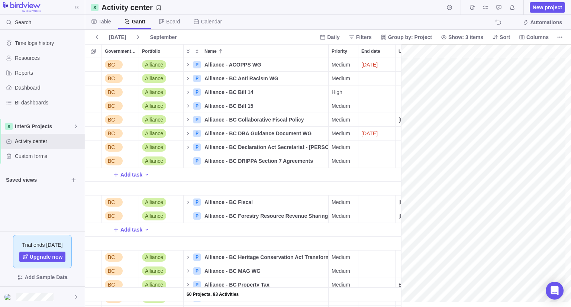
scroll to position [0, 494]
click at [106, 24] on span "Table" at bounding box center [105, 21] width 12 height 7
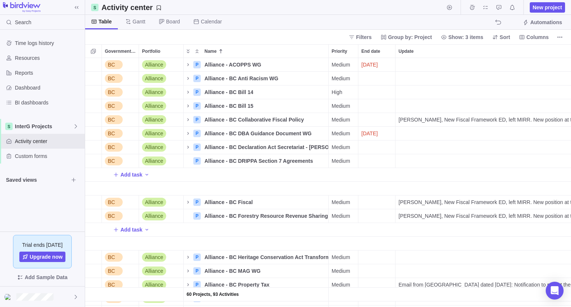
scroll to position [243, 481]
click at [216, 20] on span "Calendar" at bounding box center [211, 21] width 21 height 7
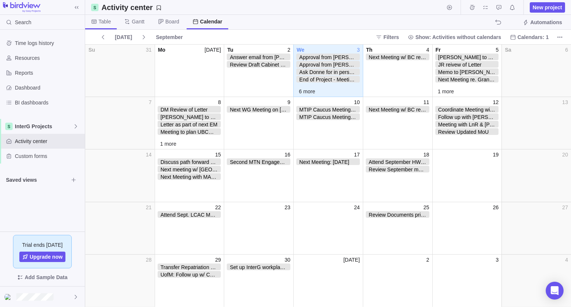
click at [100, 19] on span "Table" at bounding box center [105, 21] width 12 height 7
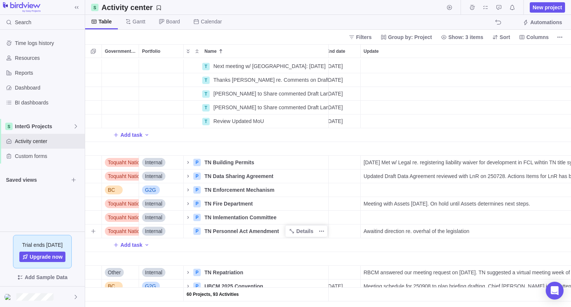
scroll to position [1366, 70]
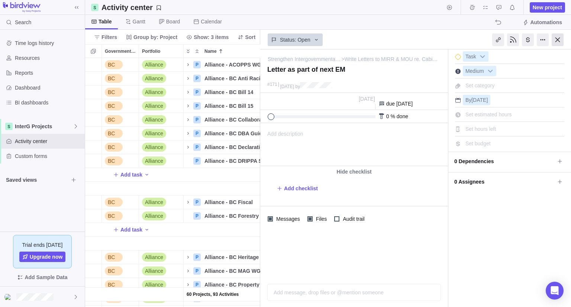
click at [561, 36] on div at bounding box center [558, 39] width 12 height 13
